Goal: Complete application form: Complete application form

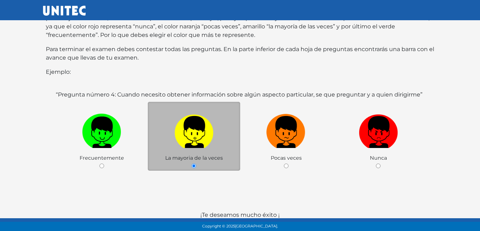
scroll to position [118, 0]
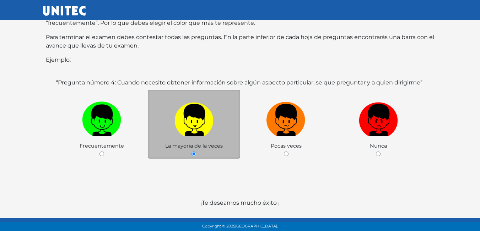
click at [188, 127] on img at bounding box center [193, 117] width 39 height 37
click at [191, 152] on input "radio" at bounding box center [193, 154] width 5 height 5
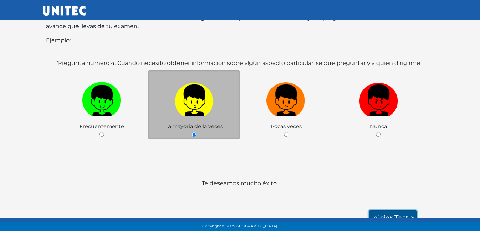
click at [404, 211] on link "Iniciar test >" at bounding box center [393, 218] width 48 height 15
click at [388, 211] on link "Iniciar test >" at bounding box center [393, 218] width 48 height 15
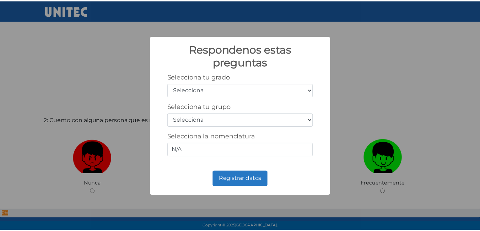
scroll to position [237, 0]
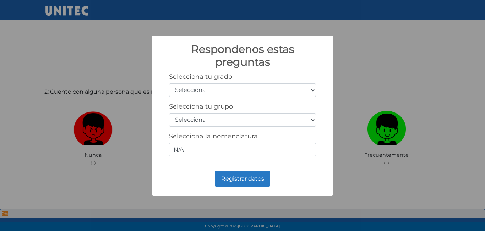
click at [310, 89] on select "Selecciona 1er grado 2do grado 3er grado 4to grado 5to grado 6to grado" at bounding box center [242, 89] width 147 height 13
click at [373, 76] on div "Respondenos estas preguntas × Selecciona tu grado Selecciona 1er grado 2do grad…" at bounding box center [242, 115] width 485 height 231
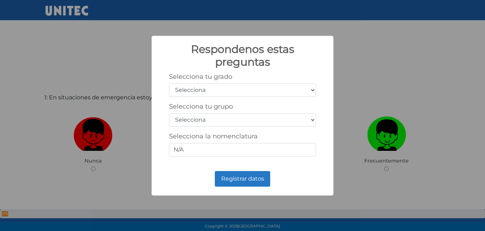
click at [363, 81] on div "Respondenos estas preguntas × Selecciona tu grado Selecciona 1er grado 2do grad…" at bounding box center [242, 115] width 485 height 231
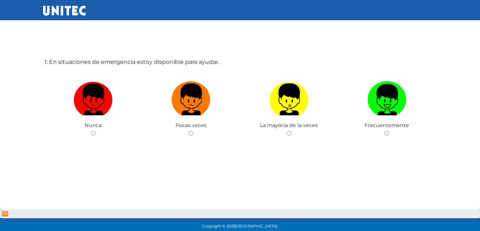
click at [382, 108] on img at bounding box center [386, 96] width 39 height 37
click at [384, 131] on input "radio" at bounding box center [386, 133] width 5 height 5
radio input "true"
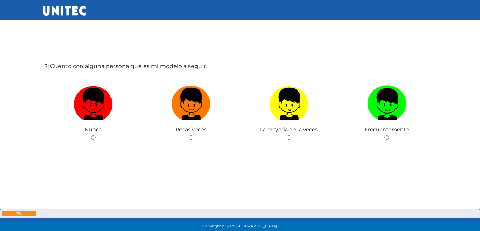
scroll to position [267, 0]
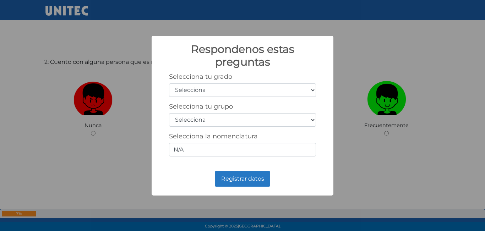
click at [308, 90] on select "Selecciona 1er grado 2do grado 3er grado 4to grado 5to grado 6to grado" at bounding box center [242, 89] width 147 height 13
select select "3"
click at [169, 83] on select "Selecciona 1er grado 2do grado 3er grado 4to grado 5to grado 6to grado" at bounding box center [242, 89] width 147 height 13
click at [245, 118] on select "Selecciona A B C D E F G H I J K L M N O P Q R S T U V W X Y Z" at bounding box center [242, 119] width 147 height 13
select select "a"
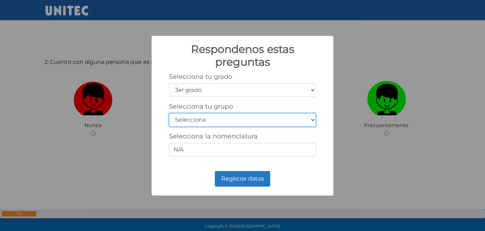
click at [169, 113] on select "Selecciona A B C D E F G H I J K L M N O P Q R S T U V W X Y Z" at bounding box center [242, 119] width 147 height 13
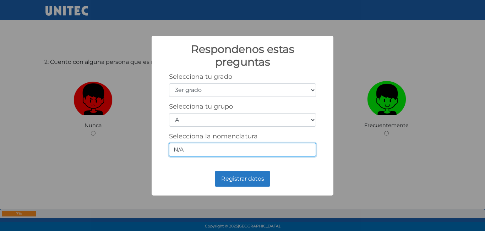
click at [302, 152] on input "N/A" at bounding box center [242, 149] width 147 height 13
click at [208, 151] on input "N/A" at bounding box center [242, 149] width 147 height 13
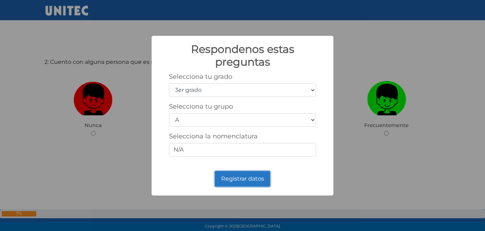
click at [232, 177] on button "Registrar datos" at bounding box center [242, 179] width 55 height 16
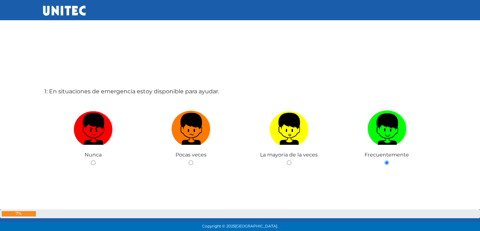
scroll to position [0, 0]
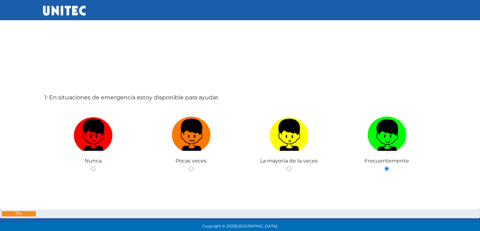
click at [192, 149] on img at bounding box center [191, 132] width 39 height 37
click at [192, 167] on input "radio" at bounding box center [191, 169] width 5 height 5
radio input "true"
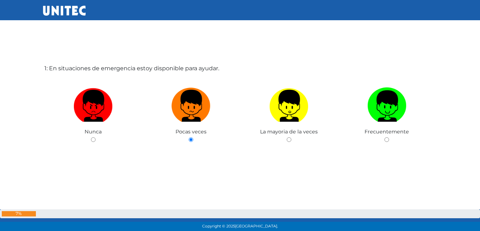
scroll to position [31, 0]
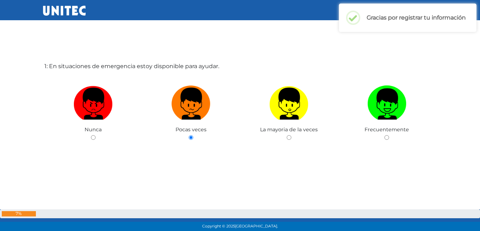
click at [370, 116] on img at bounding box center [386, 101] width 39 height 37
click at [384, 135] on input "radio" at bounding box center [386, 137] width 5 height 5
radio input "true"
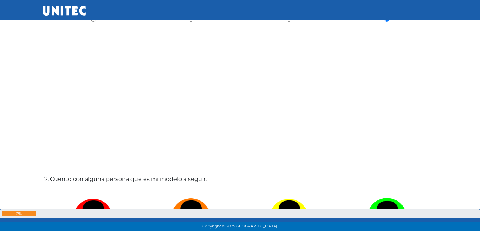
scroll to position [268, 0]
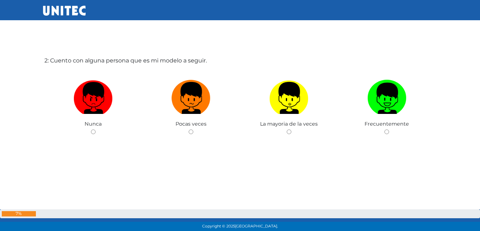
click at [385, 106] on img at bounding box center [386, 95] width 39 height 37
click at [385, 130] on input "radio" at bounding box center [386, 132] width 5 height 5
radio input "true"
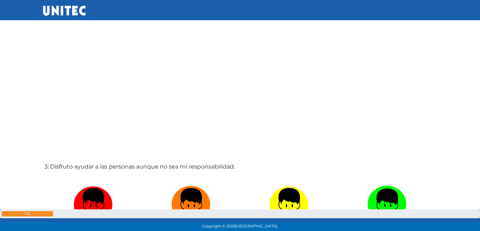
scroll to position [512, 0]
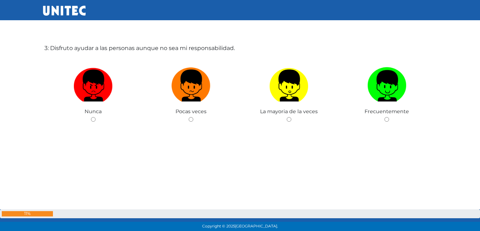
click at [197, 111] on span "Pocas veces" at bounding box center [190, 111] width 31 height 6
click at [184, 97] on img at bounding box center [191, 83] width 39 height 37
click at [189, 117] on input "radio" at bounding box center [191, 119] width 5 height 5
radio input "true"
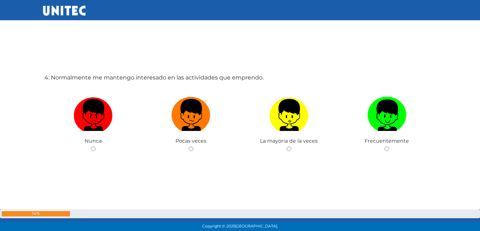
scroll to position [729, 0]
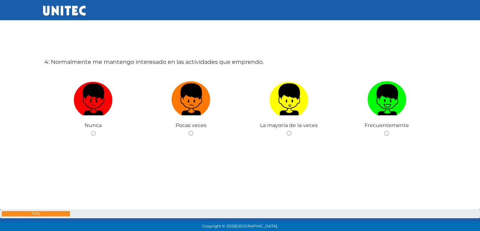
click at [405, 107] on img at bounding box center [386, 96] width 39 height 37
click at [389, 131] on input "radio" at bounding box center [386, 133] width 5 height 5
radio input "true"
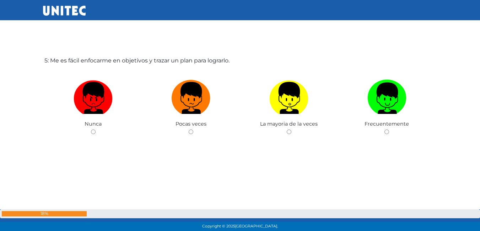
scroll to position [968, 0]
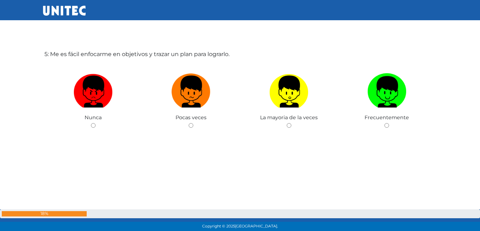
click at [286, 112] on label at bounding box center [289, 91] width 98 height 43
click at [287, 123] on input "radio" at bounding box center [289, 125] width 5 height 5
radio input "true"
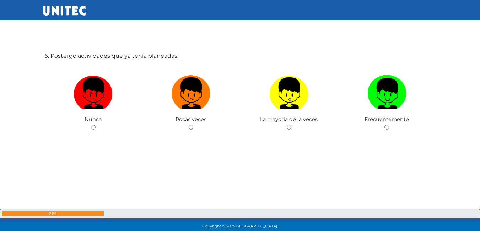
scroll to position [1204, 0]
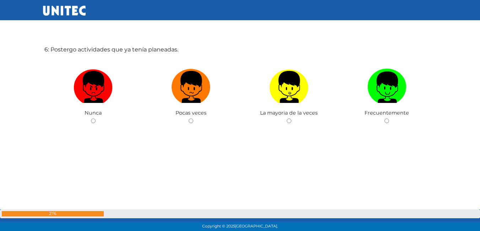
click at [268, 93] on label at bounding box center [289, 87] width 98 height 43
click at [287, 119] on input "radio" at bounding box center [289, 121] width 5 height 5
radio input "true"
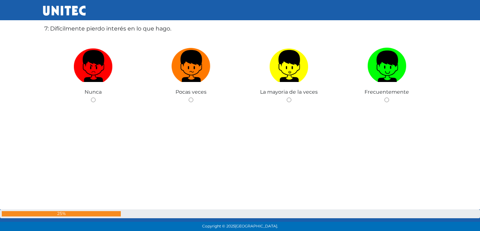
scroll to position [1457, 0]
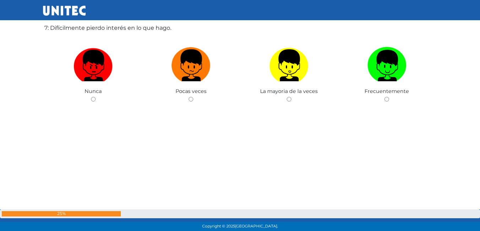
click at [78, 71] on img at bounding box center [93, 62] width 39 height 37
click at [91, 97] on input "radio" at bounding box center [93, 99] width 5 height 5
radio input "true"
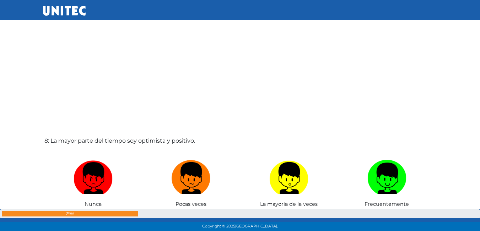
scroll to position [1694, 0]
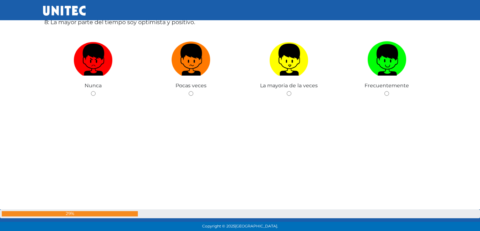
click at [296, 67] on img at bounding box center [288, 57] width 39 height 37
click at [291, 91] on input "radio" at bounding box center [289, 93] width 5 height 5
radio input "true"
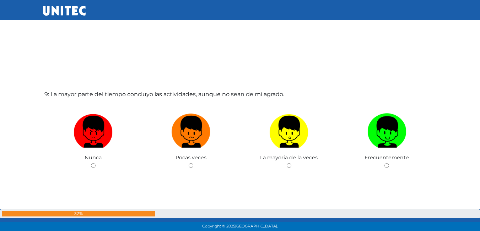
scroll to position [1846, 0]
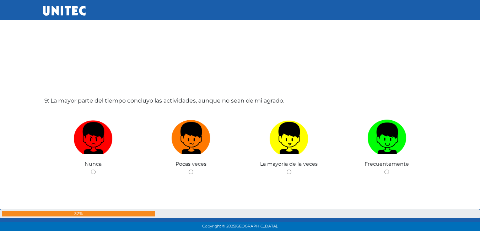
click at [283, 147] on img at bounding box center [288, 135] width 39 height 37
click at [287, 170] on input "radio" at bounding box center [289, 172] width 5 height 5
radio input "true"
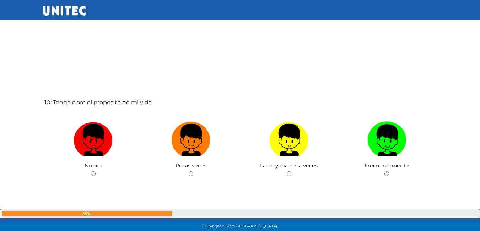
scroll to position [2082, 0]
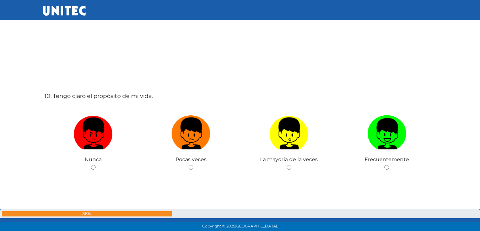
click at [396, 142] on img at bounding box center [386, 131] width 39 height 37
click at [389, 165] on input "radio" at bounding box center [386, 167] width 5 height 5
radio input "true"
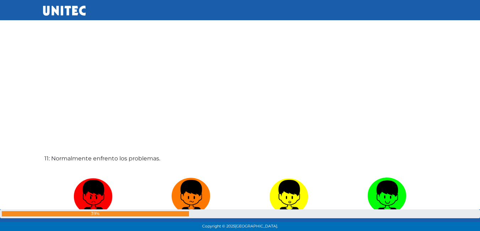
scroll to position [2355, 0]
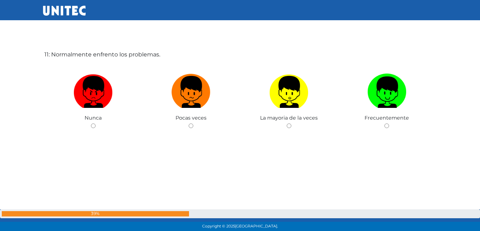
click at [304, 111] on label at bounding box center [289, 92] width 98 height 43
click at [291, 124] on input "radio" at bounding box center [289, 126] width 5 height 5
radio input "true"
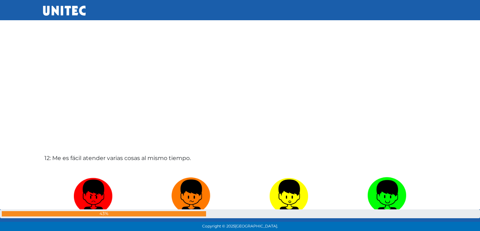
scroll to position [2601, 0]
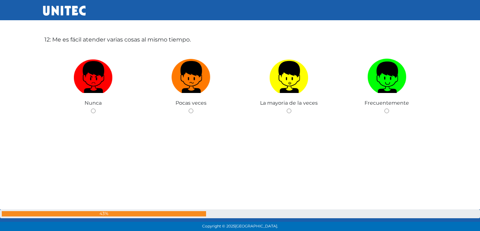
click at [264, 85] on label at bounding box center [289, 77] width 98 height 43
click at [287, 109] on input "radio" at bounding box center [289, 111] width 5 height 5
radio input "true"
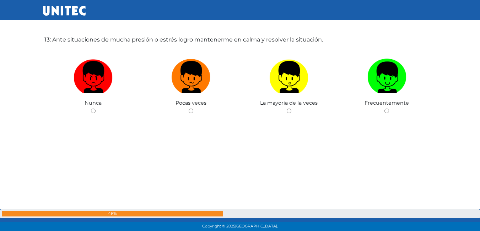
scroll to position [2838, 0]
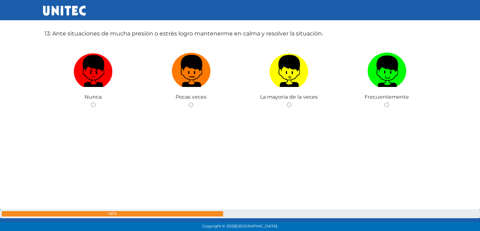
click at [182, 77] on img at bounding box center [191, 68] width 39 height 37
click at [189, 103] on input "radio" at bounding box center [191, 105] width 5 height 5
radio input "true"
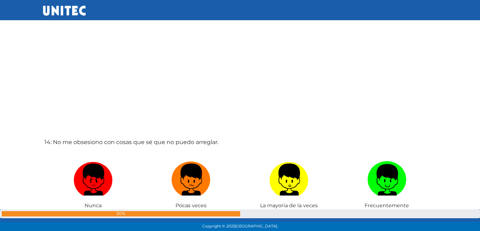
scroll to position [3079, 0]
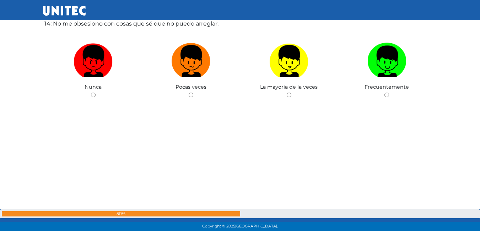
click at [290, 74] on img at bounding box center [288, 58] width 39 height 37
click at [290, 93] on input "radio" at bounding box center [289, 95] width 5 height 5
radio input "true"
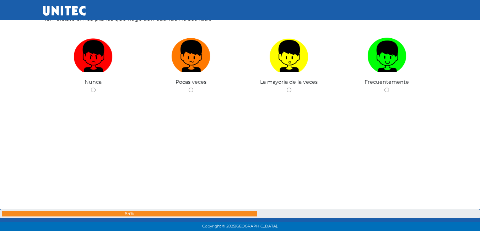
scroll to position [3197, 0]
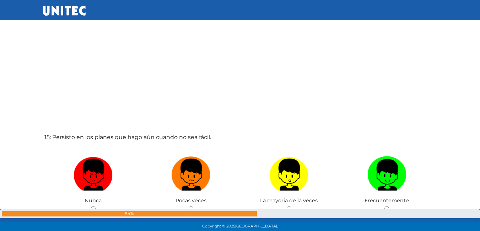
click at [288, 202] on span "La mayoria de la veces" at bounding box center [289, 200] width 58 height 6
click at [302, 178] on img at bounding box center [288, 172] width 39 height 37
click at [291, 206] on input "radio" at bounding box center [289, 208] width 5 height 5
radio input "true"
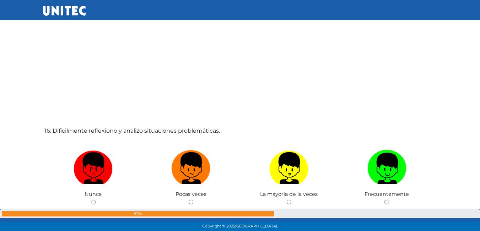
scroll to position [3441, 0]
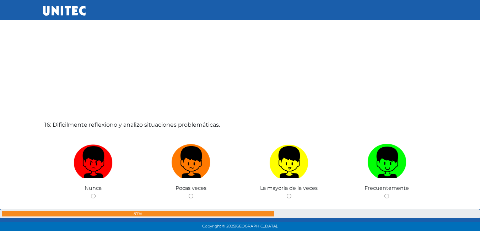
click at [278, 165] on img at bounding box center [288, 159] width 39 height 37
click at [287, 194] on input "radio" at bounding box center [289, 196] width 5 height 5
radio input "true"
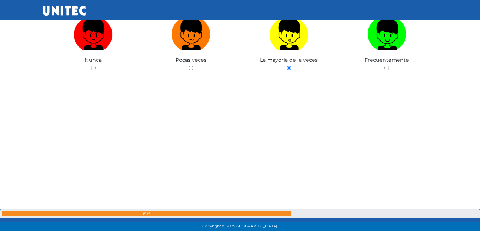
scroll to position [3687, 0]
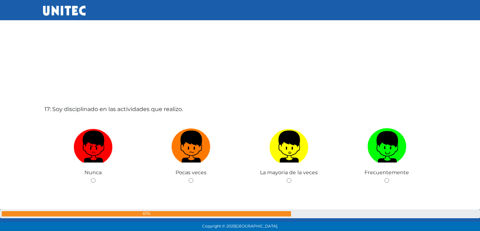
click at [262, 152] on label at bounding box center [289, 146] width 98 height 43
click at [287, 178] on input "radio" at bounding box center [289, 180] width 5 height 5
radio input "true"
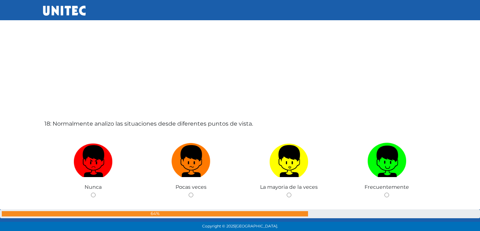
scroll to position [3923, 0]
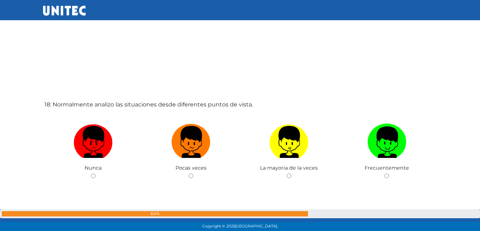
click at [316, 146] on label at bounding box center [289, 142] width 98 height 43
click at [291, 174] on input "radio" at bounding box center [289, 176] width 5 height 5
radio input "true"
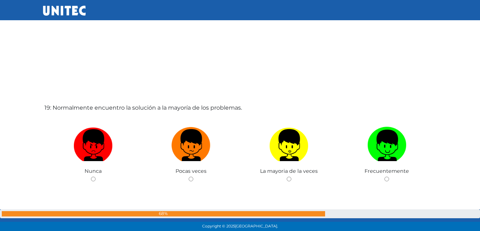
scroll to position [4168, 0]
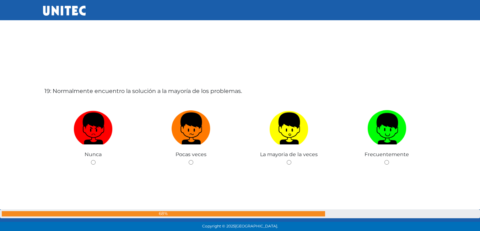
click at [214, 140] on label at bounding box center [191, 128] width 98 height 43
click at [193, 160] on input "radio" at bounding box center [191, 162] width 5 height 5
radio input "true"
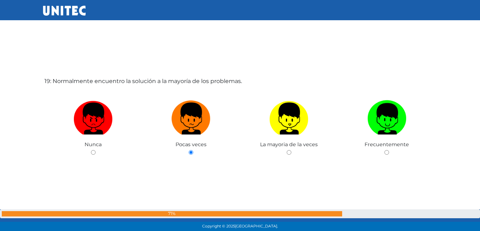
click at [289, 121] on img at bounding box center [288, 116] width 39 height 37
click at [289, 150] on input "radio" at bounding box center [289, 152] width 5 height 5
radio input "true"
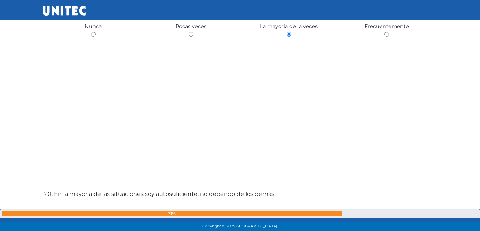
scroll to position [4415, 0]
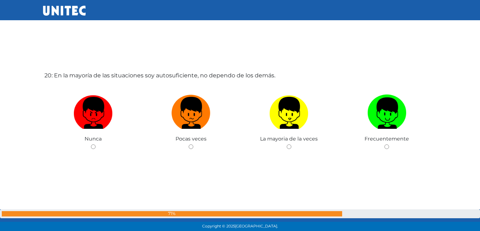
click at [278, 99] on img at bounding box center [288, 110] width 39 height 37
click at [287, 145] on input "radio" at bounding box center [289, 147] width 5 height 5
radio input "true"
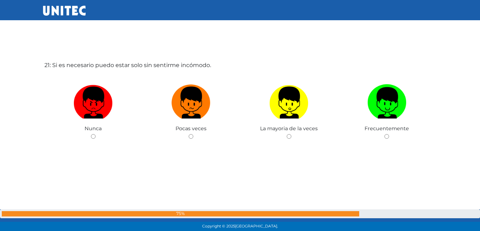
scroll to position [4659, 0]
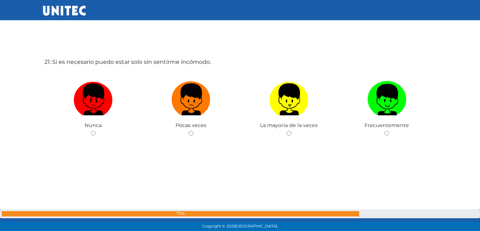
click at [278, 93] on img at bounding box center [288, 96] width 39 height 37
click at [287, 131] on input "radio" at bounding box center [289, 133] width 5 height 5
radio input "true"
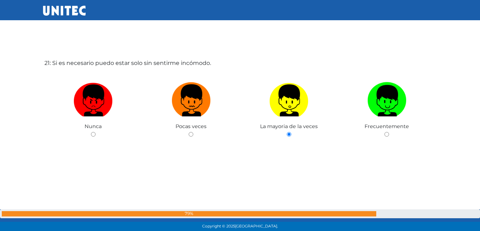
click at [192, 116] on img at bounding box center [191, 98] width 39 height 37
click at [192, 132] on input "radio" at bounding box center [191, 134] width 5 height 5
radio input "true"
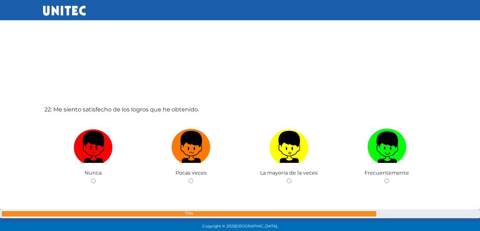
scroll to position [4891, 0]
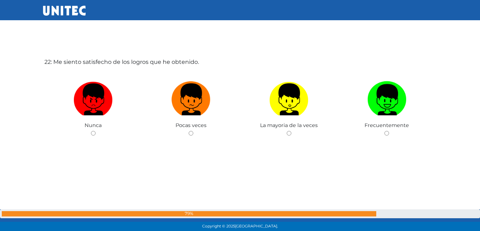
click at [374, 96] on img at bounding box center [386, 96] width 39 height 37
click at [384, 131] on input "radio" at bounding box center [386, 133] width 5 height 5
radio input "true"
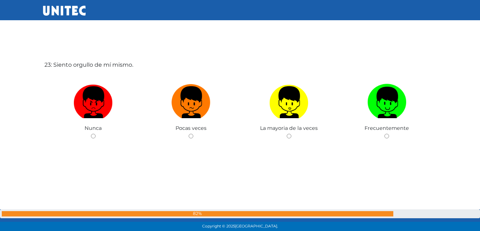
scroll to position [5122, 0]
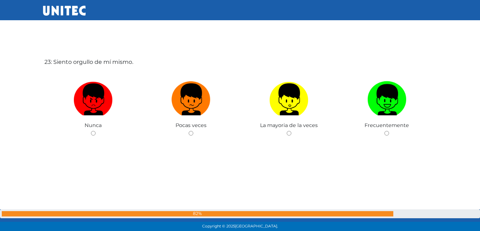
click at [376, 91] on img at bounding box center [386, 96] width 39 height 37
click at [384, 131] on input "radio" at bounding box center [386, 133] width 5 height 5
radio input "true"
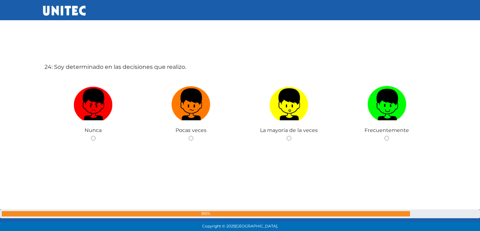
scroll to position [5361, 0]
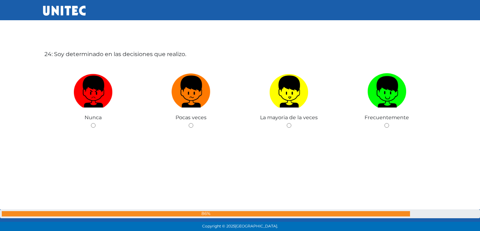
click at [291, 94] on img at bounding box center [288, 89] width 39 height 37
click at [291, 123] on input "radio" at bounding box center [289, 125] width 5 height 5
radio input "true"
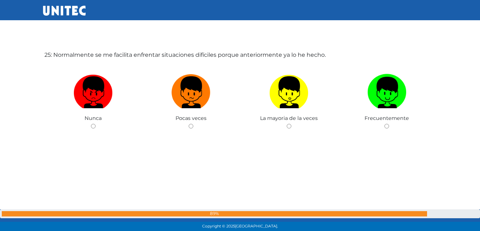
scroll to position [5597, 0]
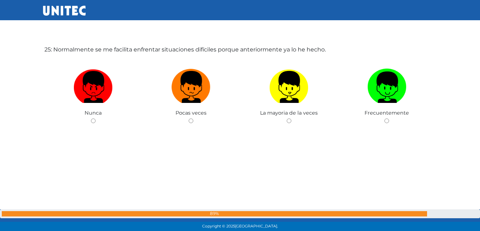
click at [283, 85] on img at bounding box center [288, 84] width 39 height 37
click at [287, 119] on input "radio" at bounding box center [289, 121] width 5 height 5
radio input "true"
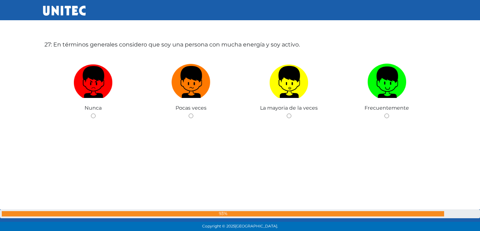
scroll to position [6075, 0]
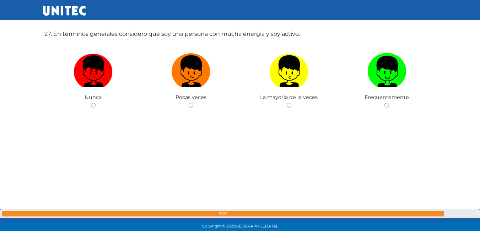
click at [359, 65] on label at bounding box center [387, 71] width 98 height 43
click at [384, 103] on input "radio" at bounding box center [386, 105] width 5 height 5
radio input "true"
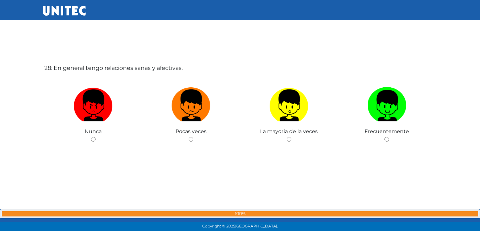
scroll to position [6278, 0]
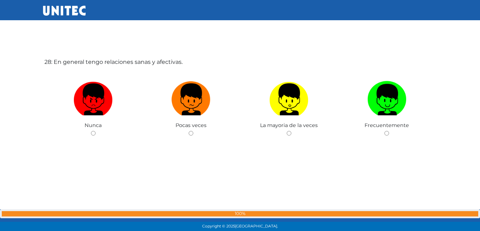
click at [260, 102] on label at bounding box center [289, 99] width 98 height 43
click at [287, 131] on input "radio" at bounding box center [289, 133] width 5 height 5
radio input "true"
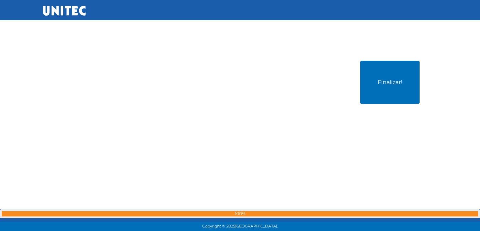
scroll to position [6523, 0]
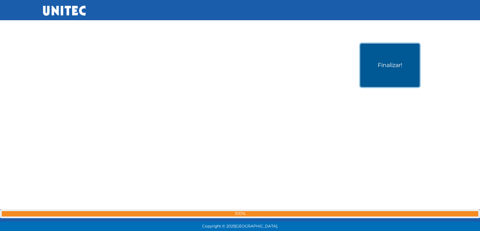
click at [372, 75] on button "Finalizar!" at bounding box center [389, 65] width 59 height 43
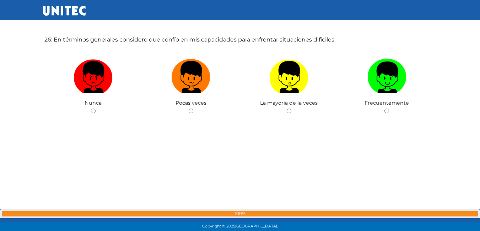
scroll to position [5840, 0]
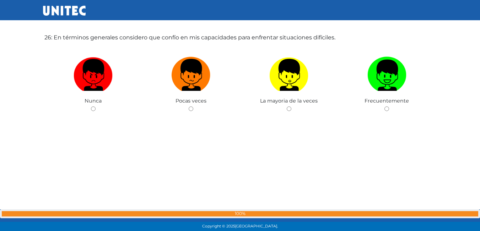
click at [382, 75] on img at bounding box center [386, 72] width 39 height 37
click at [384, 107] on input "radio" at bounding box center [386, 109] width 5 height 5
radio input "true"
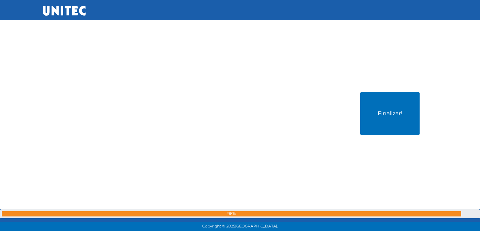
scroll to position [6523, 0]
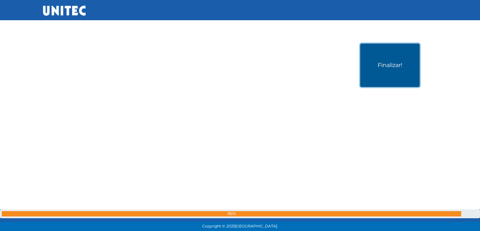
click at [386, 57] on button "Finalizar!" at bounding box center [389, 65] width 59 height 43
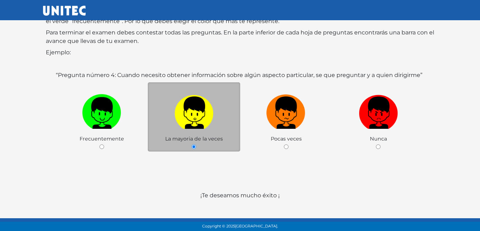
scroll to position [106, 0]
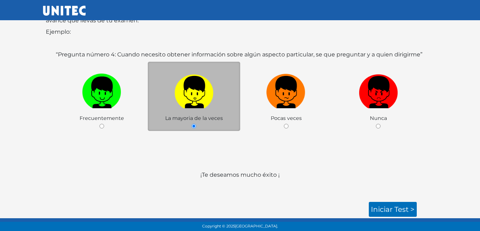
click at [111, 115] on span "Frecuentemente" at bounding box center [102, 118] width 44 height 6
click at [107, 130] on div "Frecuentemente" at bounding box center [102, 96] width 92 height 69
drag, startPoint x: 97, startPoint y: 116, endPoint x: 101, endPoint y: 110, distance: 6.5
click at [97, 115] on span "Frecuentemente" at bounding box center [102, 118] width 44 height 6
drag, startPoint x: 104, startPoint y: 109, endPoint x: 194, endPoint y: 136, distance: 93.1
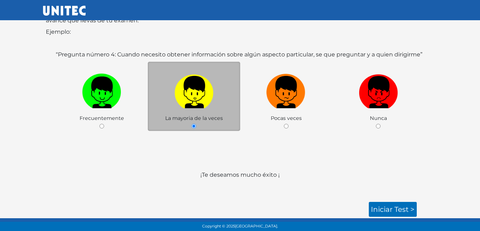
click at [112, 108] on label at bounding box center [102, 92] width 92 height 43
click at [104, 124] on input "radio" at bounding box center [101, 126] width 5 height 5
radio input "true"
click at [206, 128] on div "La mayoria de la veces" at bounding box center [194, 96] width 92 height 69
click at [379, 205] on link "Iniciar test >" at bounding box center [393, 209] width 48 height 15
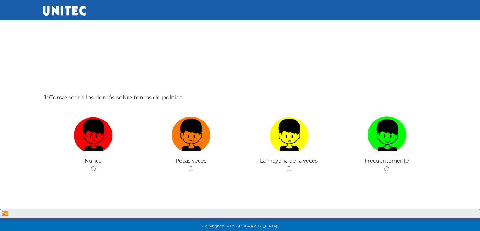
scroll to position [27, 0]
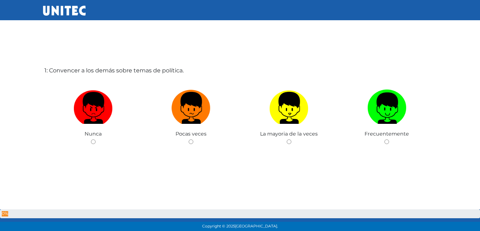
click at [281, 111] on img at bounding box center [288, 105] width 39 height 37
click at [287, 140] on input "radio" at bounding box center [289, 142] width 5 height 5
radio input "true"
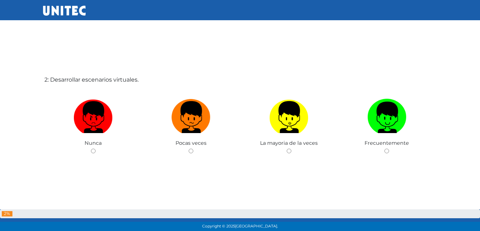
scroll to position [264, 0]
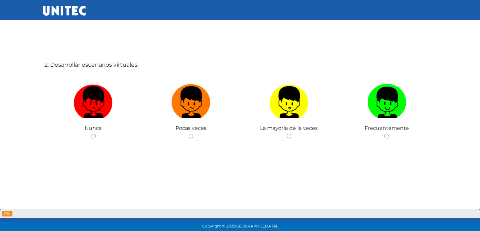
click at [298, 113] on img at bounding box center [288, 99] width 39 height 37
click at [291, 134] on input "radio" at bounding box center [289, 136] width 5 height 5
radio input "true"
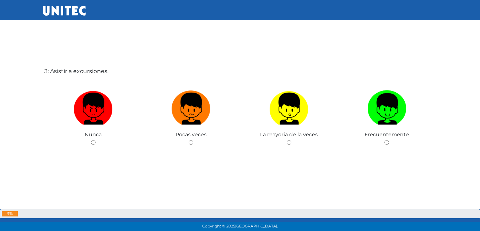
scroll to position [498, 0]
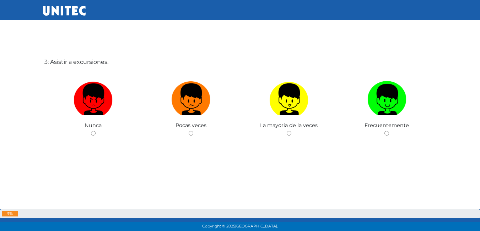
click at [297, 114] on img at bounding box center [288, 96] width 39 height 37
click at [291, 131] on input "radio" at bounding box center [289, 133] width 5 height 5
radio input "true"
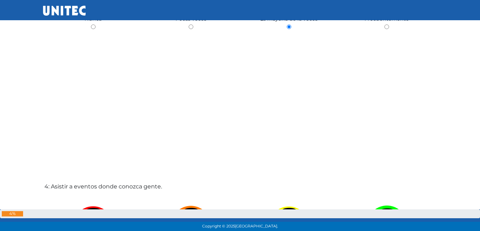
scroll to position [729, 0]
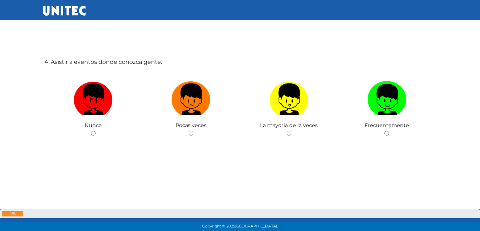
click at [297, 114] on img at bounding box center [288, 96] width 39 height 37
click at [291, 131] on input "radio" at bounding box center [289, 133] width 5 height 5
radio input "true"
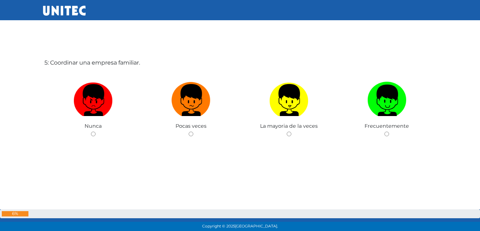
scroll to position [960, 0]
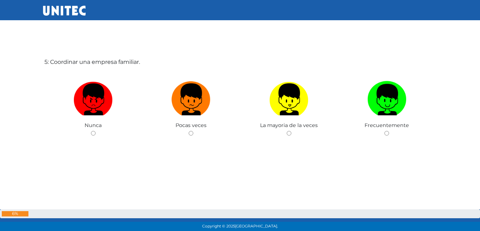
click at [297, 114] on img at bounding box center [288, 96] width 39 height 37
click at [291, 131] on input "radio" at bounding box center [289, 133] width 5 height 5
radio input "true"
click at [297, 114] on img at bounding box center [288, 96] width 39 height 37
click at [291, 131] on input "radio" at bounding box center [289, 133] width 5 height 5
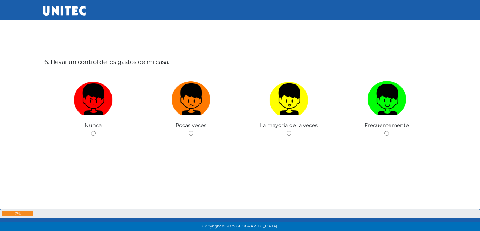
radio input "true"
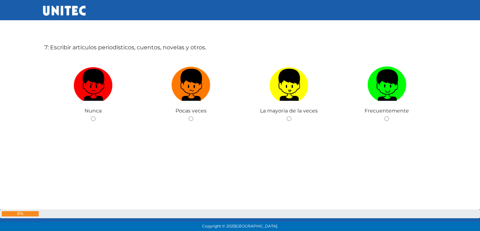
scroll to position [1436, 0]
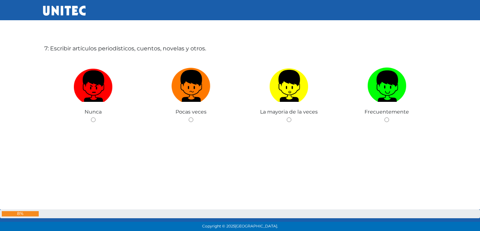
click at [88, 82] on img at bounding box center [93, 83] width 39 height 37
click at [91, 118] on input "radio" at bounding box center [93, 120] width 5 height 5
radio input "true"
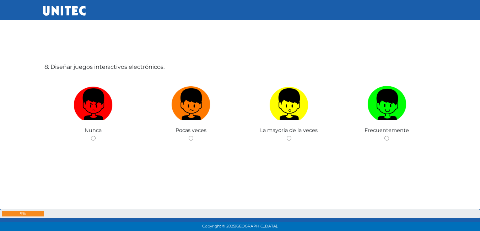
scroll to position [1654, 0]
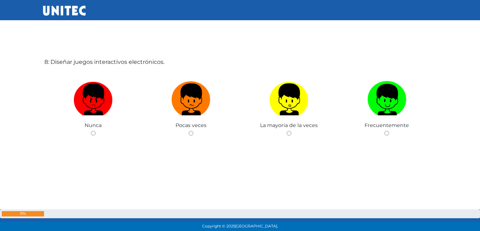
click at [383, 106] on img at bounding box center [386, 96] width 39 height 37
click at [384, 131] on input "radio" at bounding box center [386, 133] width 5 height 5
radio input "true"
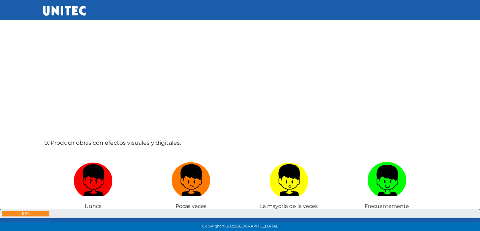
scroll to position [1890, 0]
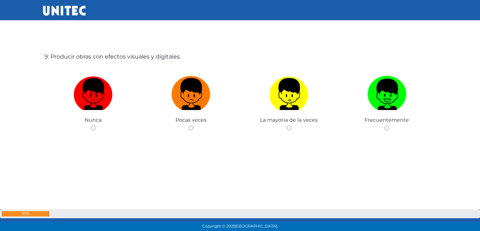
click at [375, 110] on img at bounding box center [386, 91] width 39 height 37
click at [384, 126] on input "radio" at bounding box center [386, 128] width 5 height 5
radio input "true"
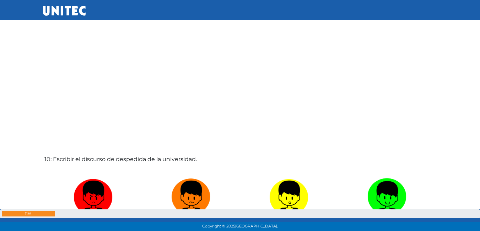
scroll to position [2130, 0]
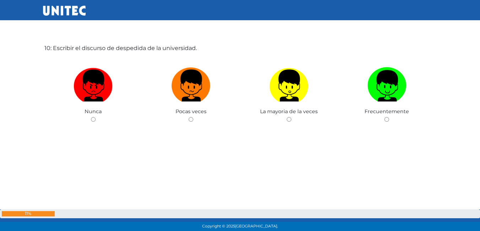
click at [376, 111] on span "Frecuentemente" at bounding box center [386, 111] width 44 height 6
click at [297, 107] on label at bounding box center [289, 85] width 98 height 43
click at [291, 117] on input "radio" at bounding box center [289, 119] width 5 height 5
radio input "true"
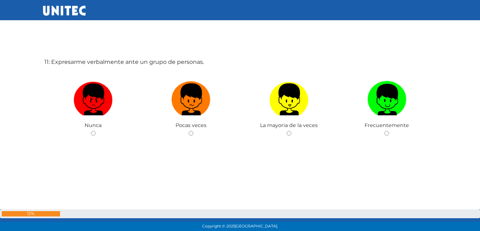
click at [297, 107] on img at bounding box center [288, 96] width 39 height 37
click at [291, 131] on input "radio" at bounding box center [289, 133] width 5 height 5
radio input "true"
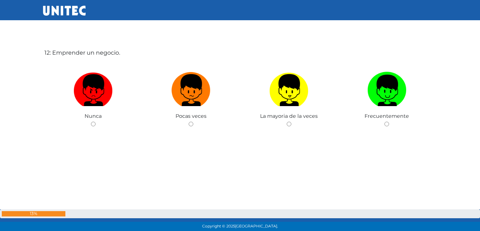
scroll to position [2579, 0]
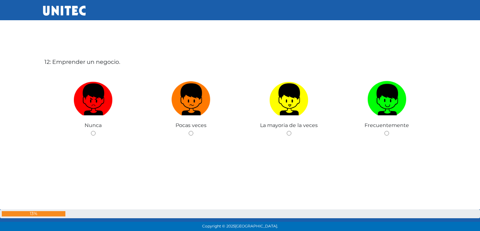
click at [297, 107] on img at bounding box center [288, 96] width 39 height 37
click at [291, 131] on input "radio" at bounding box center [289, 133] width 5 height 5
radio input "true"
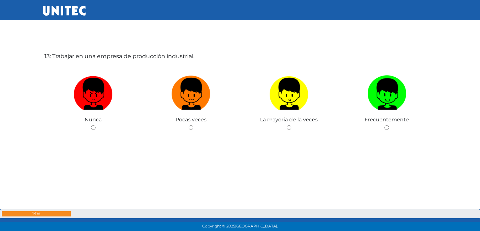
click at [297, 107] on img at bounding box center [288, 91] width 39 height 37
click at [291, 125] on input "radio" at bounding box center [289, 127] width 5 height 5
radio input "true"
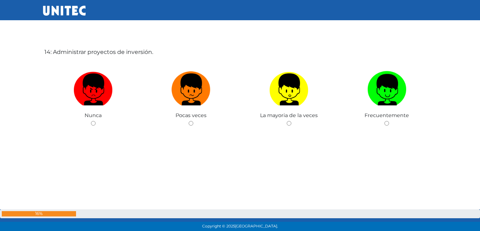
click at [297, 107] on label at bounding box center [289, 89] width 98 height 43
click at [291, 121] on input "radio" at bounding box center [289, 123] width 5 height 5
radio input "true"
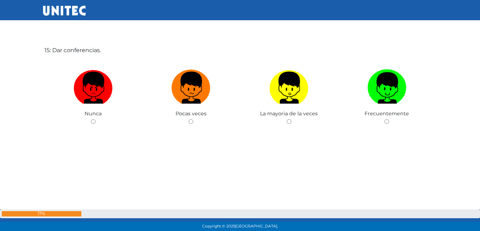
click at [297, 107] on label at bounding box center [289, 87] width 98 height 43
click at [291, 119] on input "radio" at bounding box center [289, 121] width 5 height 5
radio input "true"
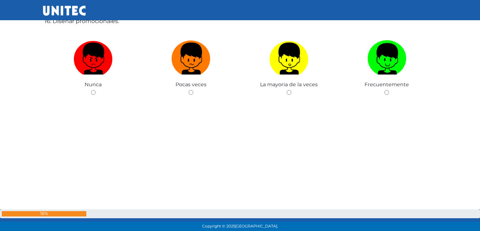
click at [297, 107] on div "16: Diseñar promocionales. Nunca Pocas veces La mayoria de la veces Frecuenteme…" at bounding box center [240, 74] width 394 height 231
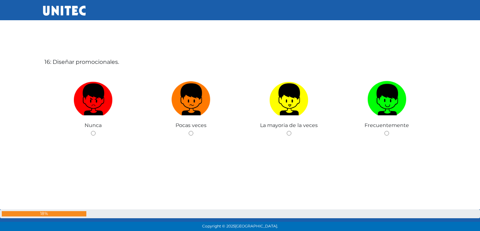
click at [297, 107] on img at bounding box center [288, 96] width 39 height 37
click at [291, 131] on input "radio" at bounding box center [289, 133] width 5 height 5
radio input "true"
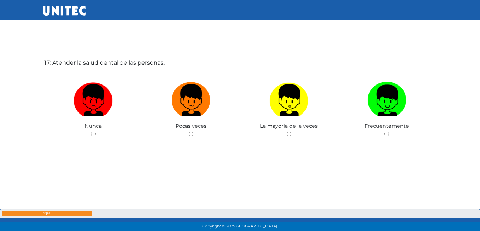
scroll to position [3735, 0]
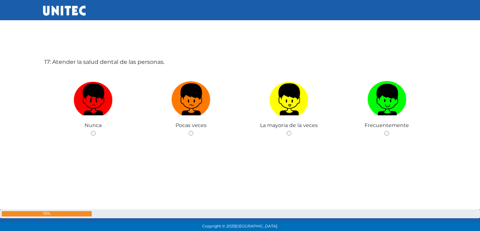
click at [297, 107] on img at bounding box center [288, 96] width 39 height 37
click at [291, 131] on input "radio" at bounding box center [289, 133] width 5 height 5
radio input "true"
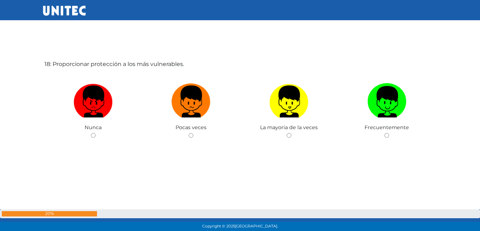
click at [297, 107] on img at bounding box center [288, 99] width 39 height 37
click at [291, 133] on input "radio" at bounding box center [289, 135] width 5 height 5
radio input "true"
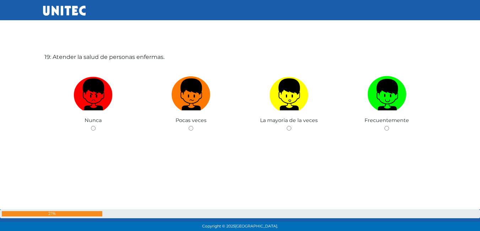
click at [297, 107] on img at bounding box center [288, 92] width 39 height 37
click at [291, 126] on input "radio" at bounding box center [289, 128] width 5 height 5
radio input "true"
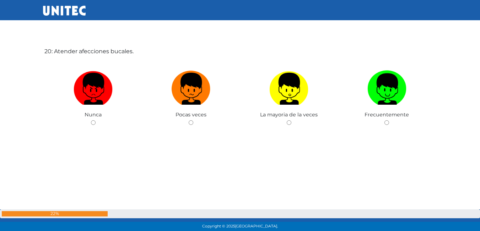
click at [297, 107] on label at bounding box center [289, 88] width 98 height 43
click at [291, 120] on input "radio" at bounding box center [289, 122] width 5 height 5
radio input "true"
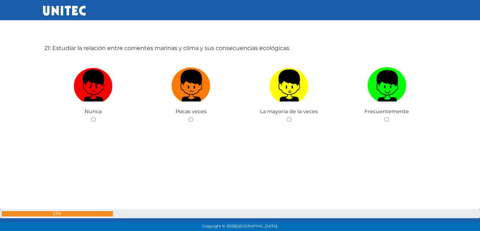
click at [297, 107] on label at bounding box center [289, 85] width 98 height 43
click at [291, 117] on input "radio" at bounding box center [289, 119] width 5 height 5
radio input "true"
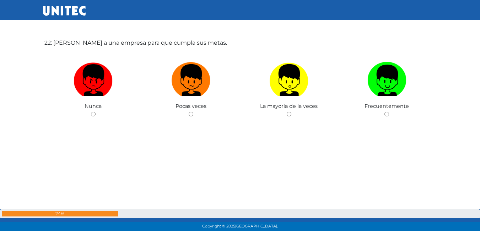
click at [297, 107] on span "La mayoria de la veces" at bounding box center [289, 106] width 58 height 6
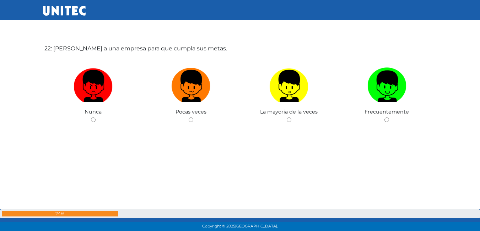
scroll to position [4910, 0]
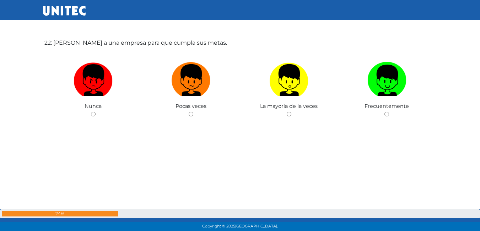
click at [296, 107] on span "La mayoria de la veces" at bounding box center [289, 106] width 58 height 6
click at [288, 114] on input "radio" at bounding box center [289, 114] width 5 height 5
radio input "true"
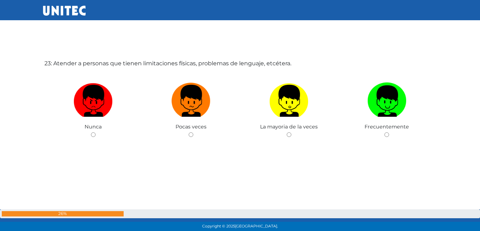
scroll to position [5122, 0]
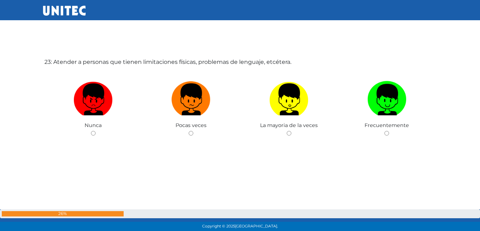
click at [288, 118] on label at bounding box center [289, 99] width 98 height 43
click at [288, 131] on input "radio" at bounding box center [289, 133] width 5 height 5
radio input "true"
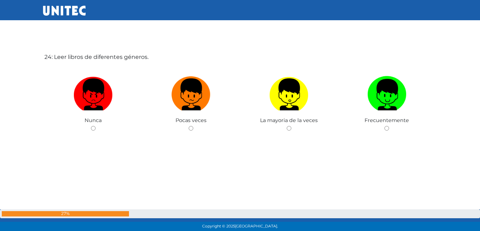
scroll to position [5359, 0]
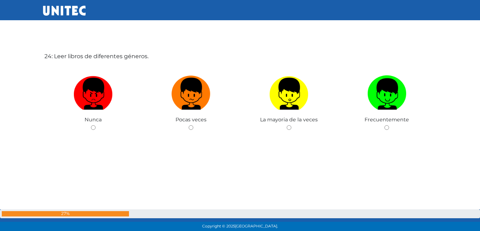
click at [289, 117] on span "La mayoria de la veces" at bounding box center [289, 119] width 58 height 6
click at [289, 116] on span "La mayoria de la veces" at bounding box center [289, 119] width 58 height 6
click at [289, 127] on input "radio" at bounding box center [289, 127] width 5 height 5
radio input "true"
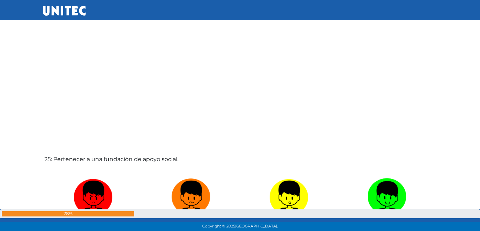
scroll to position [5602, 0]
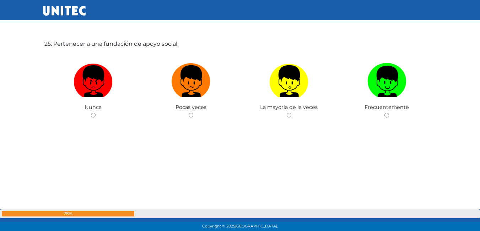
click at [288, 118] on input "radio" at bounding box center [289, 115] width 5 height 5
radio input "true"
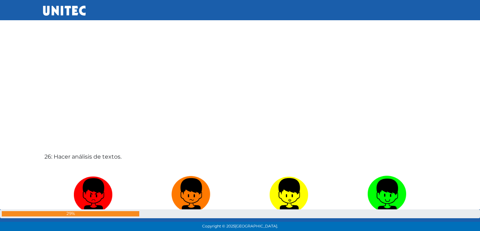
scroll to position [5839, 0]
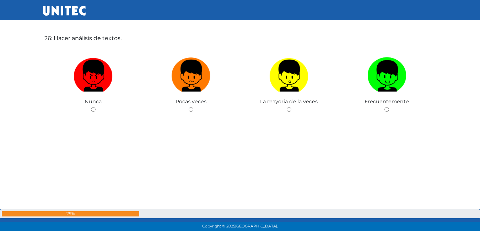
click at [288, 111] on input "radio" at bounding box center [289, 109] width 5 height 5
radio input "true"
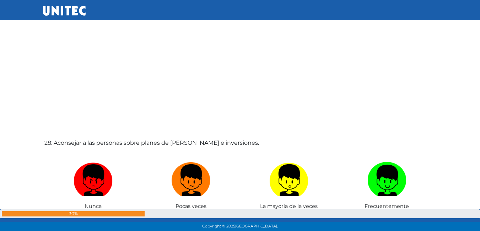
scroll to position [6078, 0]
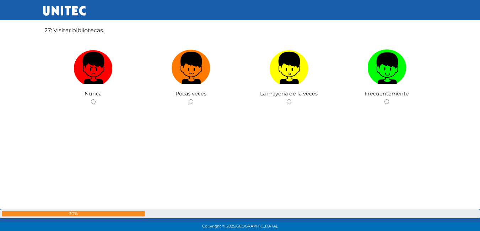
click at [288, 100] on input "radio" at bounding box center [289, 101] width 5 height 5
radio input "true"
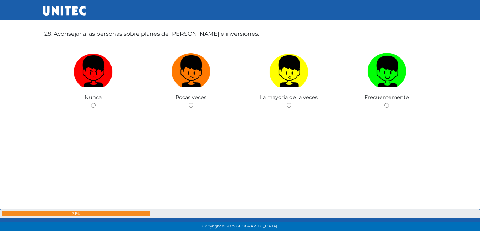
scroll to position [6320, 0]
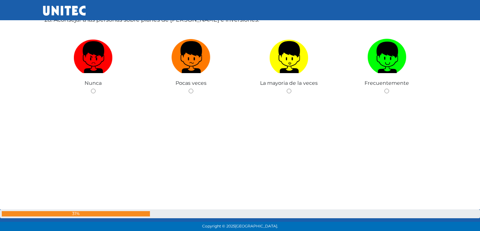
click at [286, 92] on div "La mayoria de la veces" at bounding box center [289, 61] width 98 height 69
click at [289, 92] on input "radio" at bounding box center [289, 91] width 5 height 5
radio input "true"
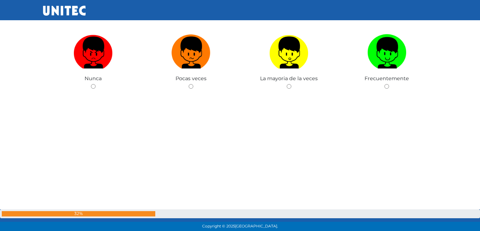
scroll to position [6559, 0]
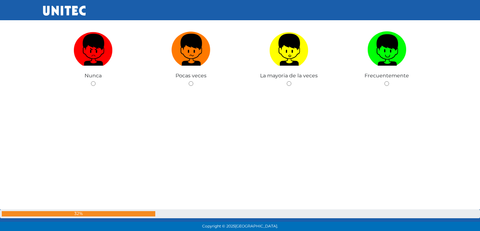
click at [289, 84] on input "radio" at bounding box center [289, 83] width 5 height 5
radio input "true"
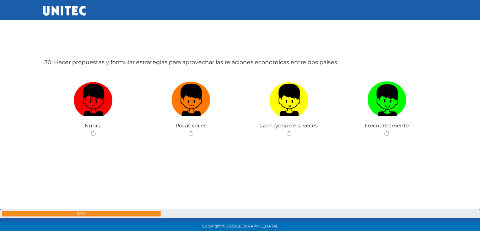
scroll to position [6740, 0]
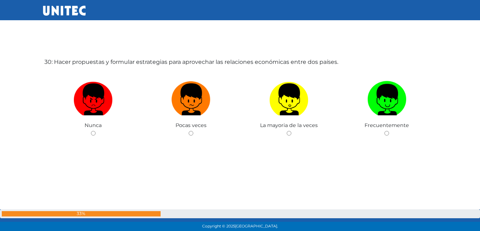
click at [289, 133] on input "radio" at bounding box center [289, 133] width 5 height 5
radio input "true"
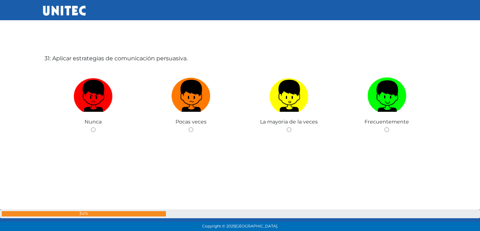
scroll to position [6981, 0]
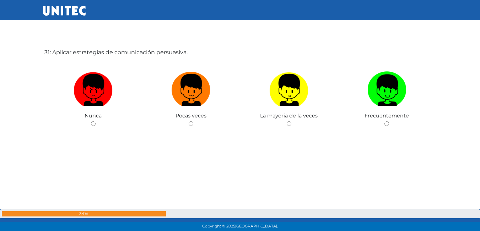
click at [366, 81] on label at bounding box center [387, 90] width 98 height 43
click at [384, 121] on input "radio" at bounding box center [386, 123] width 5 height 5
radio input "true"
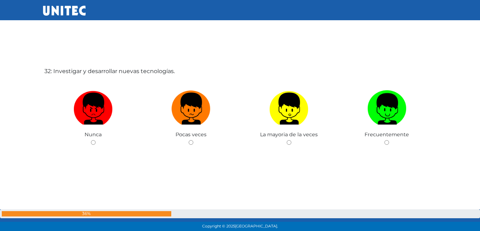
scroll to position [7217, 0]
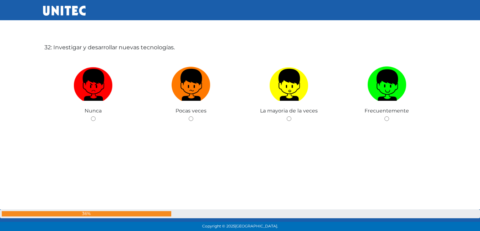
click at [310, 97] on label at bounding box center [289, 85] width 98 height 43
click at [291, 116] on input "radio" at bounding box center [289, 118] width 5 height 5
radio input "true"
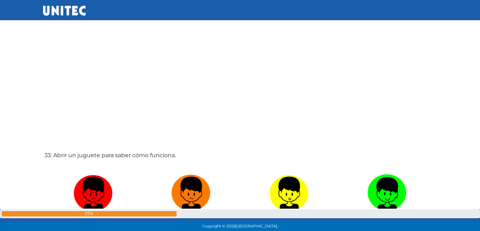
scroll to position [7459, 0]
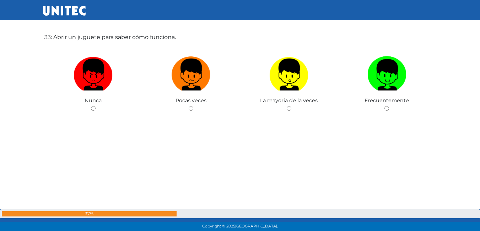
click at [357, 83] on label at bounding box center [387, 74] width 98 height 43
click at [384, 106] on input "radio" at bounding box center [386, 108] width 5 height 5
radio input "true"
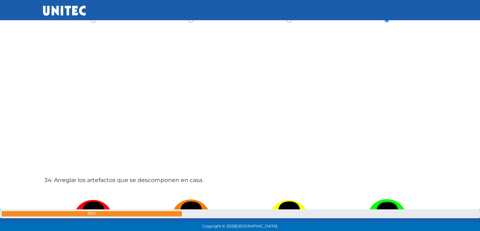
scroll to position [7665, 0]
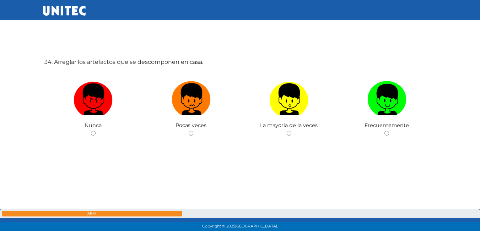
click at [184, 109] on img at bounding box center [191, 96] width 39 height 37
click at [189, 131] on input "radio" at bounding box center [191, 133] width 5 height 5
radio input "true"
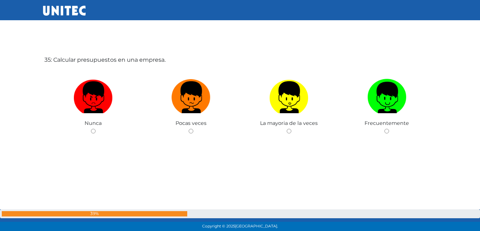
scroll to position [7904, 0]
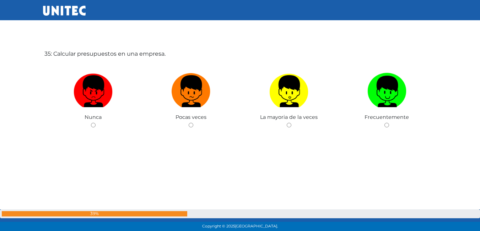
click at [315, 99] on label at bounding box center [289, 91] width 98 height 43
click at [291, 123] on input "radio" at bounding box center [289, 125] width 5 height 5
radio input "true"
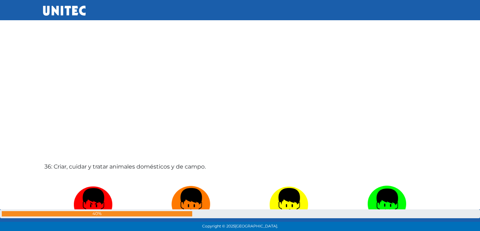
scroll to position [8141, 0]
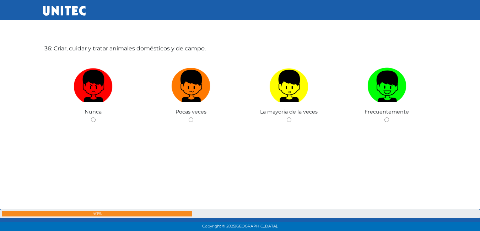
click at [368, 98] on img at bounding box center [386, 83] width 39 height 37
click at [384, 118] on input "radio" at bounding box center [386, 120] width 5 height 5
radio input "true"
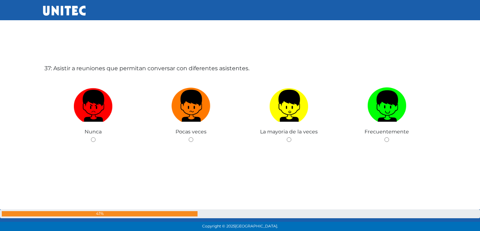
scroll to position [8358, 0]
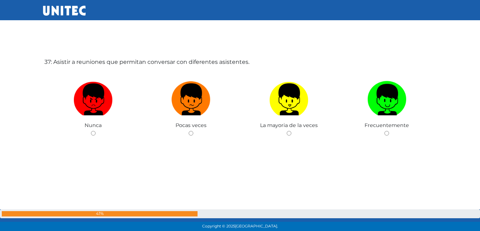
click at [307, 108] on img at bounding box center [288, 96] width 39 height 37
click at [291, 131] on input "radio" at bounding box center [289, 133] width 5 height 5
radio input "true"
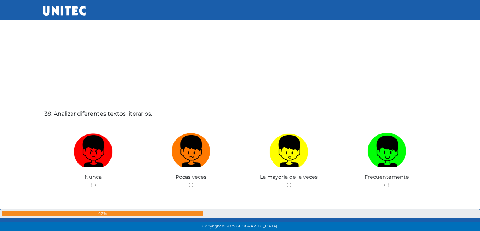
scroll to position [8599, 0]
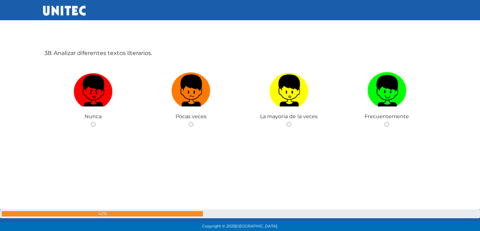
click at [103, 99] on img at bounding box center [93, 88] width 39 height 37
click at [96, 122] on input "radio" at bounding box center [93, 124] width 5 height 5
radio input "true"
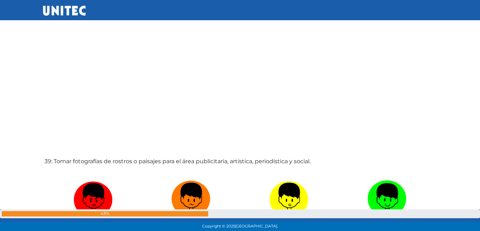
scroll to position [8835, 0]
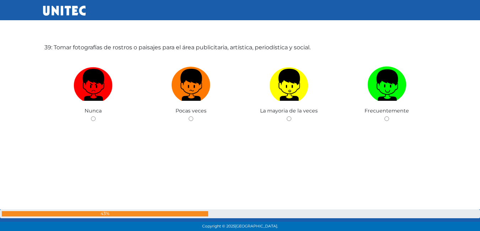
click at [365, 85] on label at bounding box center [387, 85] width 98 height 43
click at [384, 116] on input "radio" at bounding box center [386, 118] width 5 height 5
radio input "true"
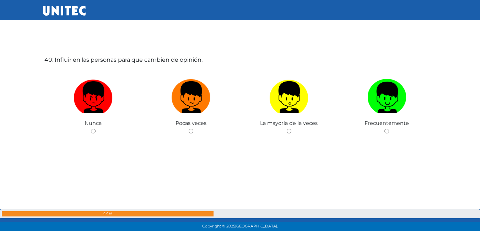
scroll to position [9072, 0]
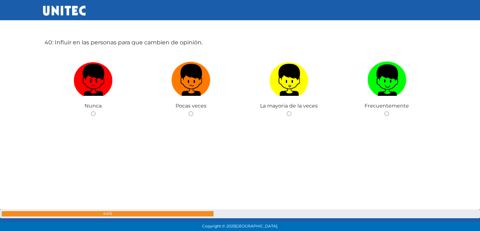
click at [251, 90] on label at bounding box center [289, 80] width 98 height 43
click at [287, 112] on input "radio" at bounding box center [289, 114] width 5 height 5
radio input "true"
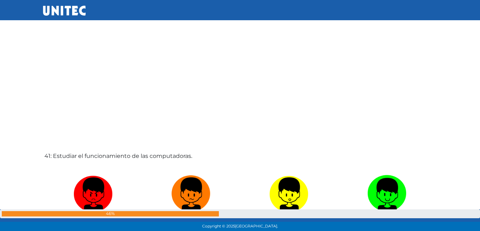
scroll to position [9308, 0]
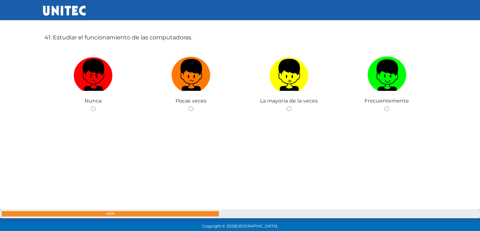
click at [308, 93] on label at bounding box center [289, 75] width 98 height 43
click at [291, 107] on input "radio" at bounding box center [289, 109] width 5 height 5
radio input "true"
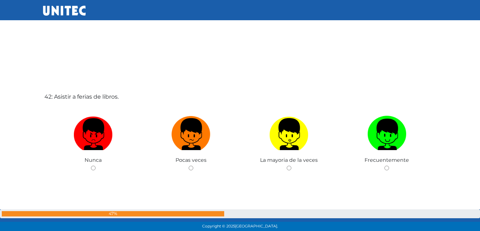
scroll to position [9544, 0]
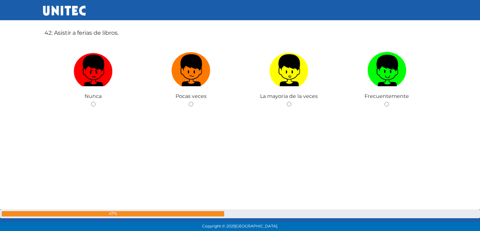
click at [92, 75] on img at bounding box center [93, 67] width 39 height 37
click at [92, 102] on input "radio" at bounding box center [93, 104] width 5 height 5
radio input "true"
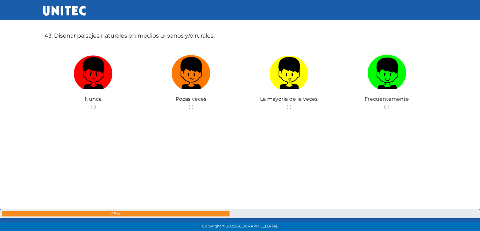
scroll to position [9778, 0]
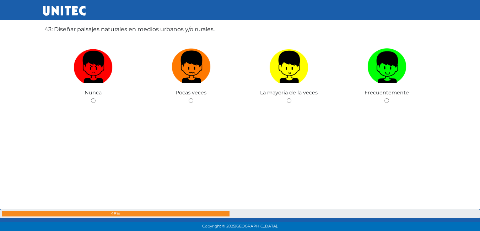
click at [192, 81] on img at bounding box center [191, 64] width 39 height 37
click at [192, 98] on input "radio" at bounding box center [191, 100] width 5 height 5
radio input "true"
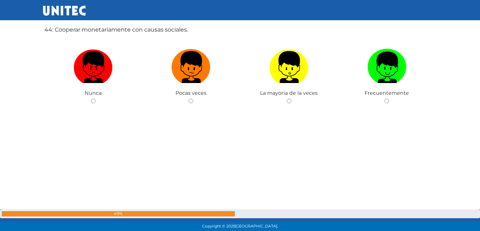
scroll to position [10015, 0]
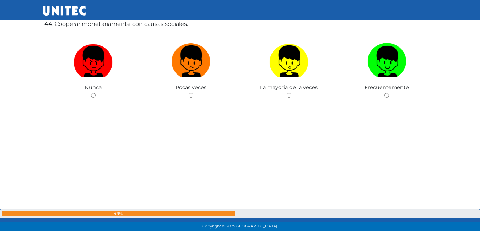
click at [101, 72] on img at bounding box center [93, 58] width 39 height 37
click at [96, 93] on input "radio" at bounding box center [93, 95] width 5 height 5
radio input "true"
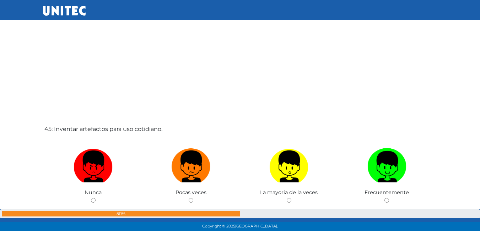
scroll to position [10134, 0]
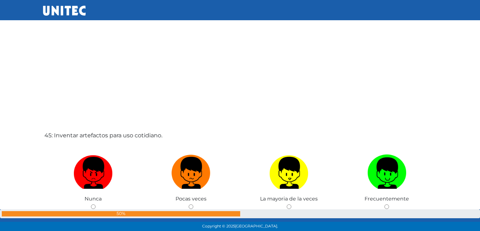
click at [303, 183] on img at bounding box center [288, 170] width 39 height 37
click at [291, 205] on input "radio" at bounding box center [289, 207] width 5 height 5
radio input "true"
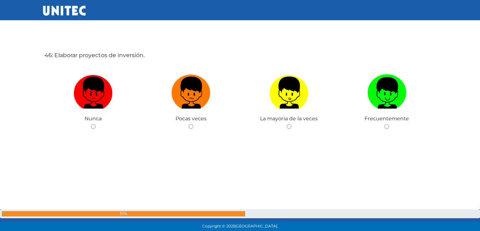
scroll to position [10426, 0]
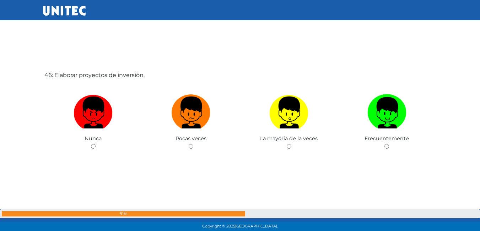
click at [280, 134] on label at bounding box center [289, 112] width 98 height 43
click at [287, 144] on input "radio" at bounding box center [289, 146] width 5 height 5
radio input "true"
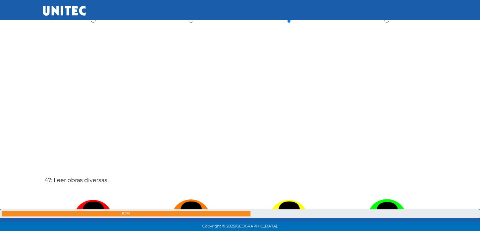
scroll to position [10670, 0]
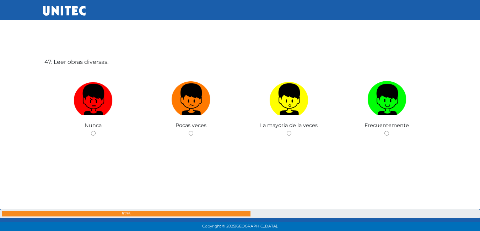
click at [111, 115] on img at bounding box center [93, 96] width 39 height 37
click at [96, 131] on input "radio" at bounding box center [93, 133] width 5 height 5
radio input "true"
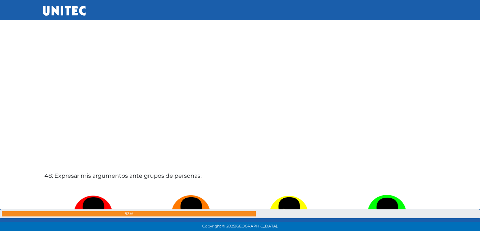
scroll to position [10906, 0]
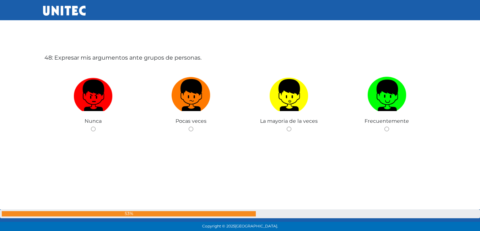
click at [104, 104] on img at bounding box center [93, 92] width 39 height 37
click at [96, 127] on input "radio" at bounding box center [93, 129] width 5 height 5
radio input "true"
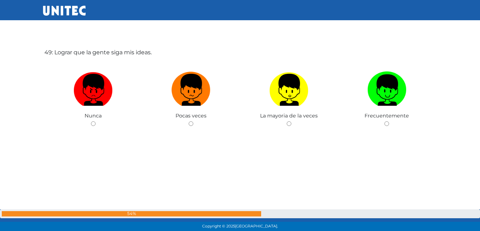
click at [314, 107] on label at bounding box center [289, 90] width 98 height 43
click at [291, 121] on input "radio" at bounding box center [289, 123] width 5 height 5
radio input "true"
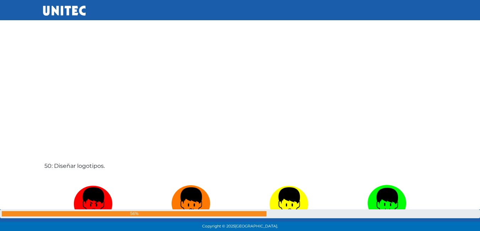
scroll to position [11378, 0]
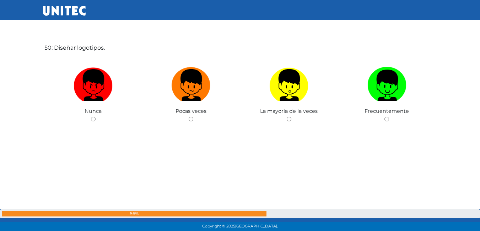
click at [206, 107] on div "Pocas veces" at bounding box center [191, 89] width 98 height 69
click at [197, 119] on div "Pocas veces" at bounding box center [191, 89] width 98 height 69
click at [191, 120] on input "radio" at bounding box center [191, 119] width 5 height 5
radio input "true"
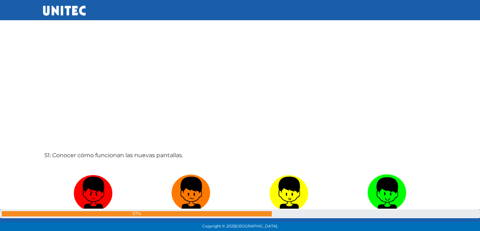
scroll to position [11620, 0]
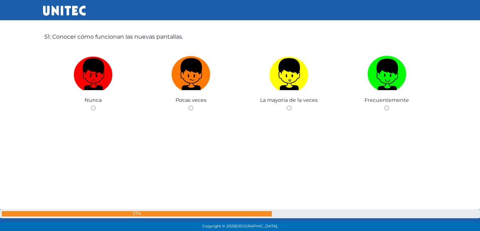
click at [281, 102] on span "La mayoria de la veces" at bounding box center [289, 100] width 58 height 6
click at [387, 111] on div "Frecuentemente" at bounding box center [387, 78] width 98 height 69
click at [387, 107] on input "radio" at bounding box center [386, 108] width 5 height 5
radio input "true"
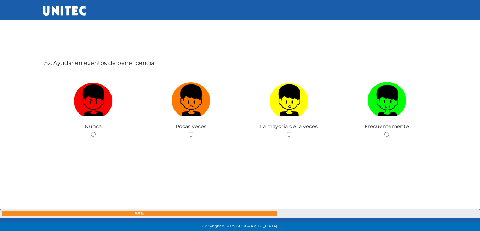
scroll to position [11826, 0]
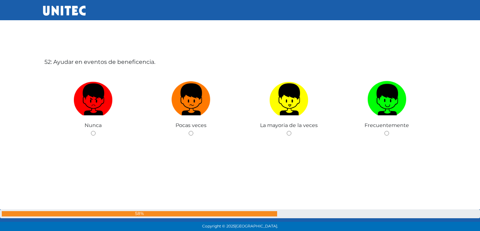
click at [295, 115] on img at bounding box center [288, 96] width 39 height 37
click at [291, 131] on input "radio" at bounding box center [289, 133] width 5 height 5
radio input "true"
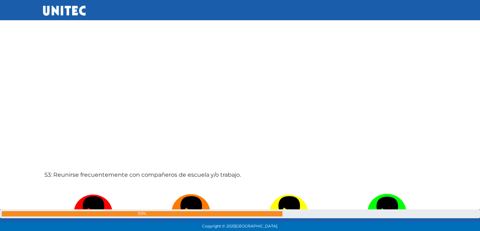
scroll to position [12063, 0]
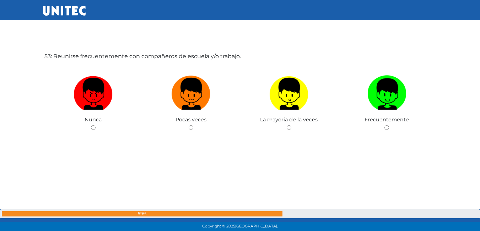
click at [193, 122] on span "Pocas veces" at bounding box center [190, 119] width 31 height 6
click at [187, 128] on div "Pocas veces" at bounding box center [191, 98] width 98 height 69
click at [192, 126] on input "radio" at bounding box center [191, 127] width 5 height 5
radio input "true"
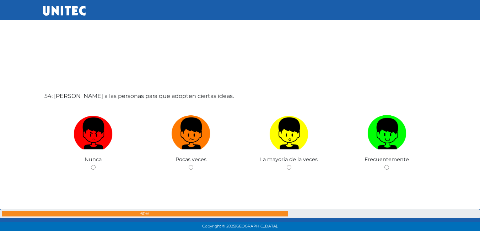
scroll to position [12289, 0]
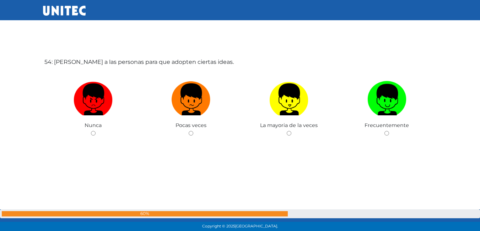
click at [272, 115] on img at bounding box center [288, 96] width 39 height 37
click at [287, 131] on input "radio" at bounding box center [289, 133] width 5 height 5
radio input "true"
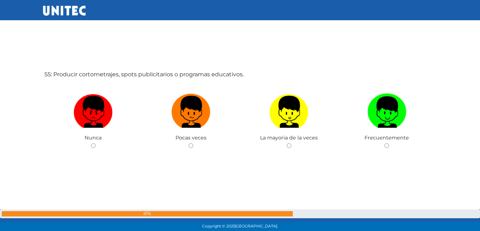
scroll to position [12520, 0]
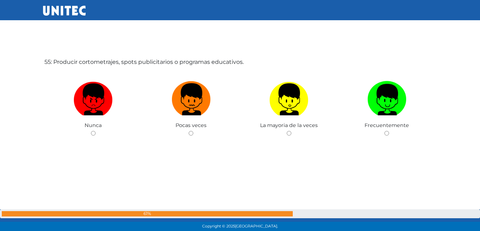
click at [178, 112] on img at bounding box center [191, 96] width 39 height 37
click at [189, 131] on input "radio" at bounding box center [191, 133] width 5 height 5
radio input "true"
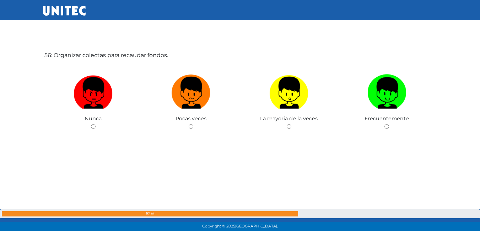
click at [94, 101] on img at bounding box center [93, 90] width 39 height 37
click at [94, 124] on input "radio" at bounding box center [93, 126] width 5 height 5
radio input "true"
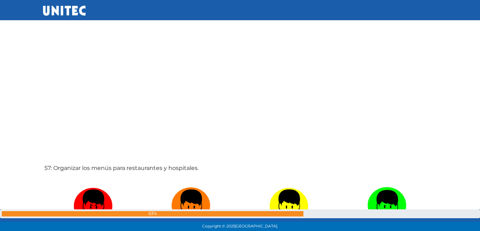
scroll to position [12994, 0]
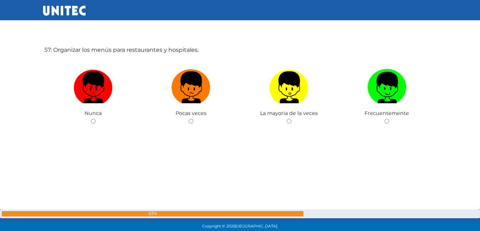
click at [114, 99] on label at bounding box center [93, 87] width 98 height 43
click at [96, 119] on input "radio" at bounding box center [93, 121] width 5 height 5
radio input "true"
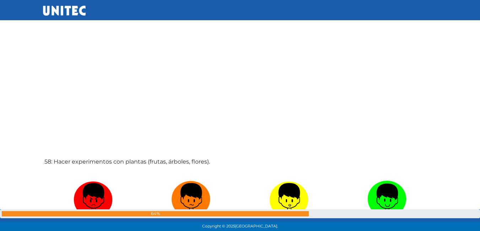
scroll to position [13232, 0]
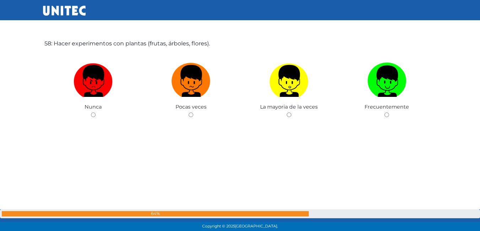
click at [279, 99] on label at bounding box center [289, 81] width 98 height 43
click at [287, 113] on input "radio" at bounding box center [289, 115] width 5 height 5
radio input "true"
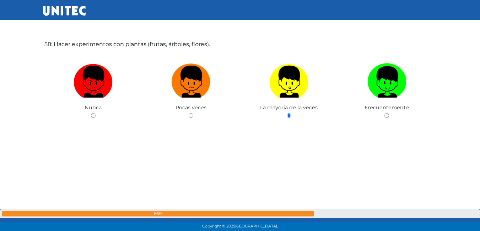
click at [384, 115] on div "Frecuentemente" at bounding box center [387, 85] width 98 height 69
click at [386, 114] on input "radio" at bounding box center [386, 115] width 5 height 5
radio input "true"
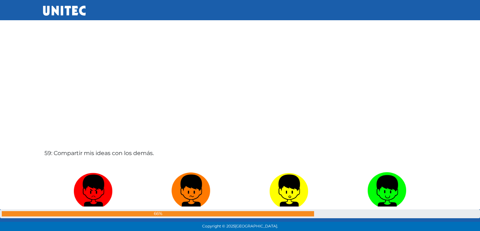
scroll to position [13472, 0]
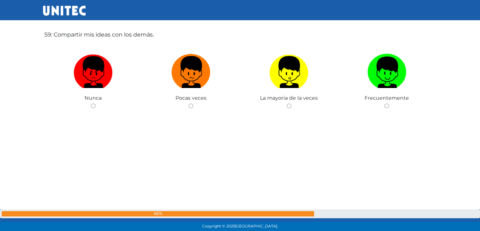
click at [386, 106] on input "radio" at bounding box center [386, 106] width 5 height 5
radio input "true"
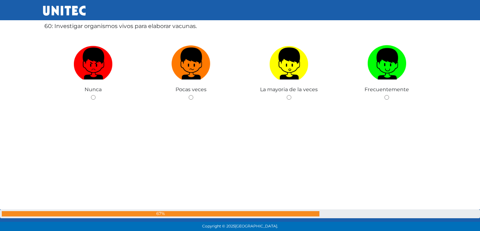
scroll to position [13714, 0]
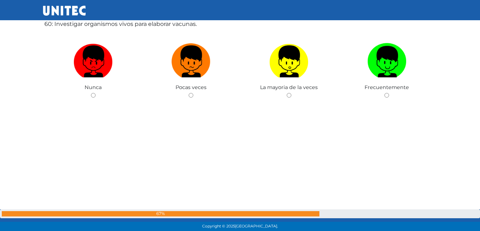
click at [91, 95] on input "radio" at bounding box center [93, 95] width 5 height 5
radio input "true"
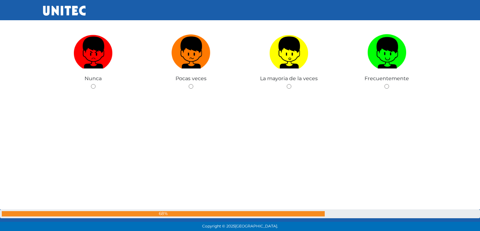
scroll to position [13836, 0]
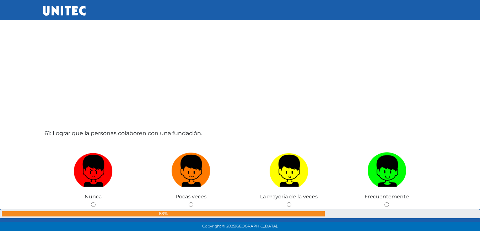
click at [299, 202] on div "La mayoria de la veces" at bounding box center [289, 175] width 98 height 69
click at [289, 206] on input "radio" at bounding box center [289, 204] width 5 height 5
radio input "true"
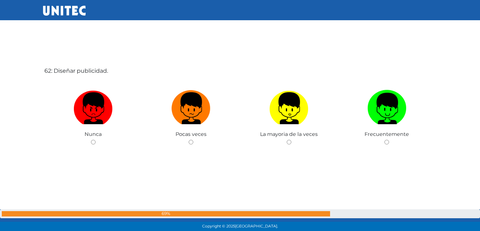
scroll to position [14138, 0]
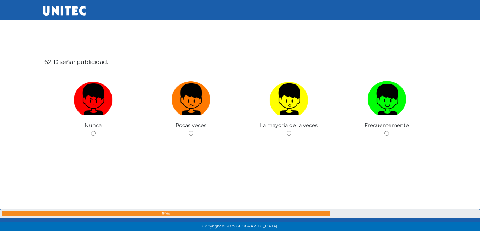
click at [385, 134] on input "radio" at bounding box center [386, 133] width 5 height 5
radio input "true"
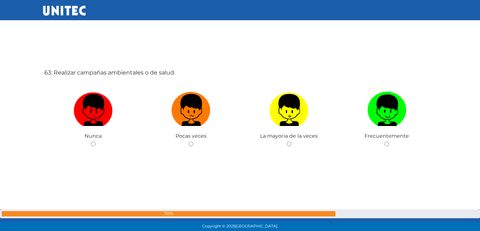
scroll to position [14375, 0]
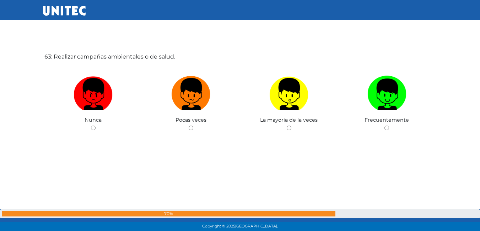
click at [385, 129] on input "radio" at bounding box center [386, 128] width 5 height 5
radio input "true"
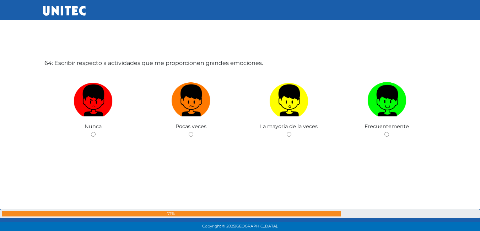
scroll to position [14617, 0]
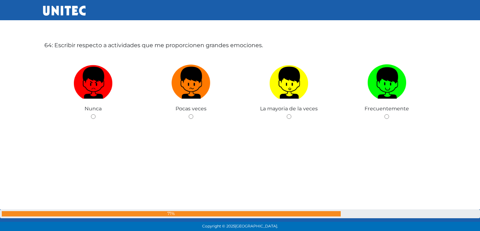
click at [92, 115] on input "radio" at bounding box center [93, 116] width 5 height 5
radio input "true"
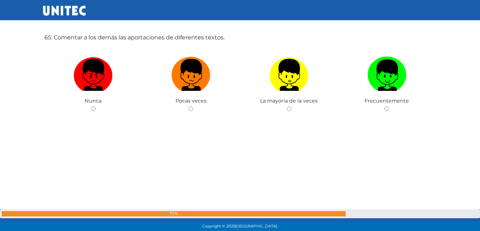
scroll to position [14855, 0]
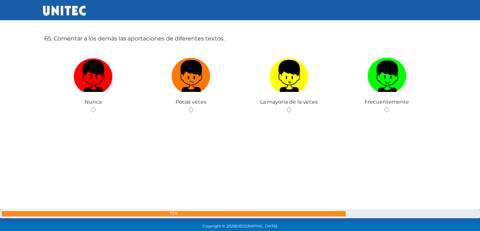
click at [288, 110] on input "radio" at bounding box center [289, 110] width 5 height 5
radio input "true"
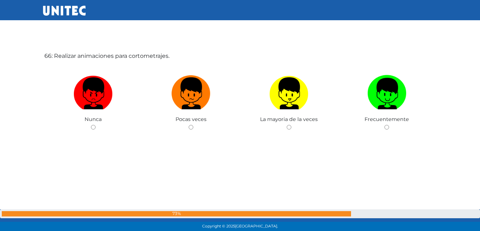
scroll to position [15063, 0]
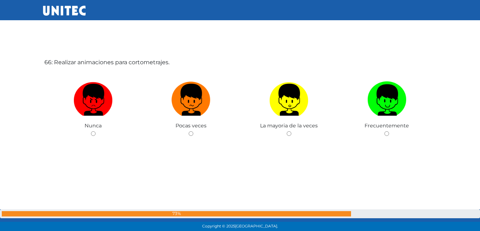
click at [287, 133] on input "radio" at bounding box center [289, 133] width 5 height 5
radio input "true"
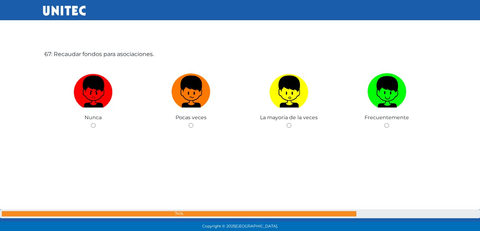
scroll to position [15304, 0]
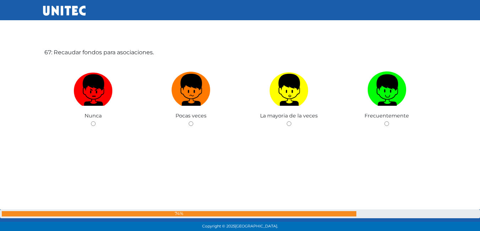
click at [107, 98] on img at bounding box center [93, 87] width 39 height 37
click at [96, 121] on input "radio" at bounding box center [93, 123] width 5 height 5
radio input "true"
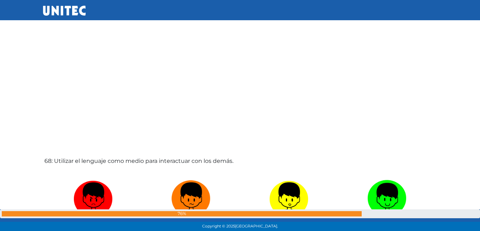
scroll to position [15541, 0]
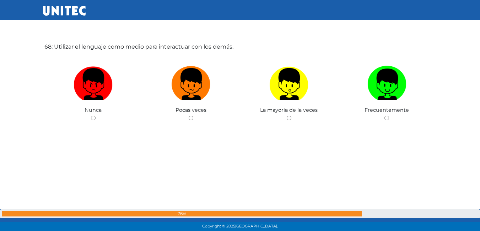
click at [387, 118] on input "radio" at bounding box center [386, 118] width 5 height 5
radio input "true"
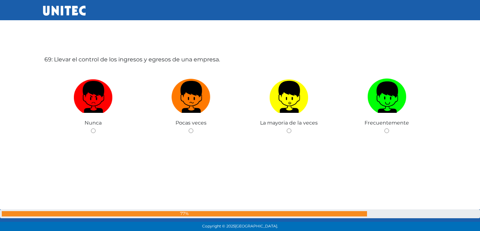
scroll to position [15778, 0]
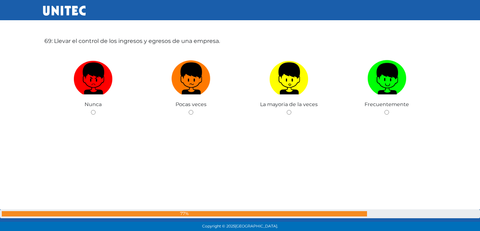
click at [287, 112] on input "radio" at bounding box center [289, 112] width 5 height 5
radio input "true"
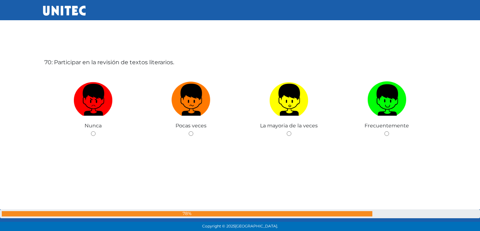
scroll to position [15988, 0]
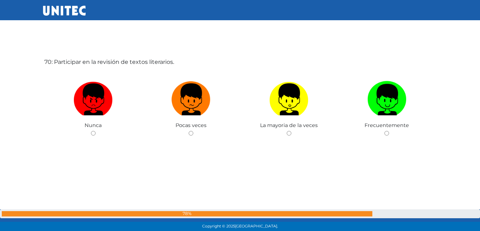
click at [290, 134] on input "radio" at bounding box center [289, 133] width 5 height 5
radio input "true"
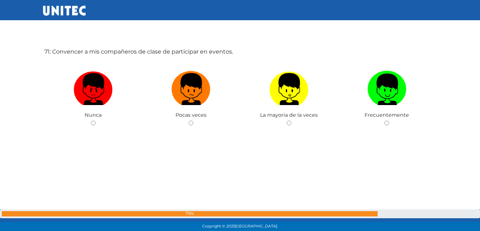
scroll to position [16219, 0]
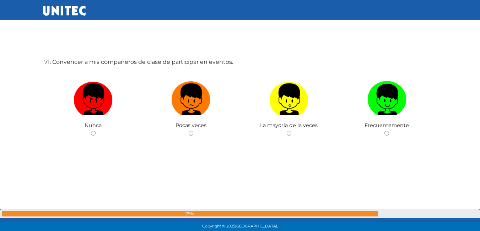
click at [94, 132] on input "radio" at bounding box center [93, 133] width 5 height 5
radio input "true"
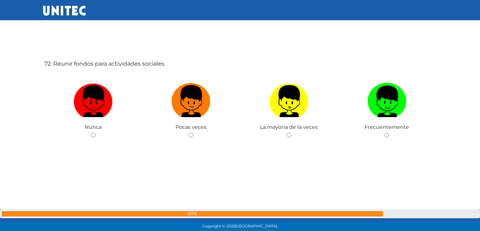
scroll to position [16450, 0]
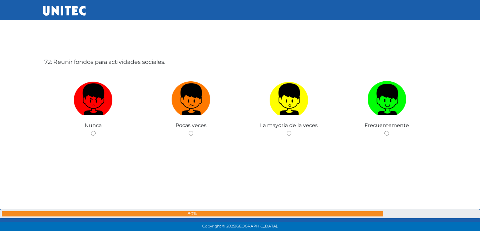
click at [92, 135] on input "radio" at bounding box center [93, 133] width 5 height 5
radio input "true"
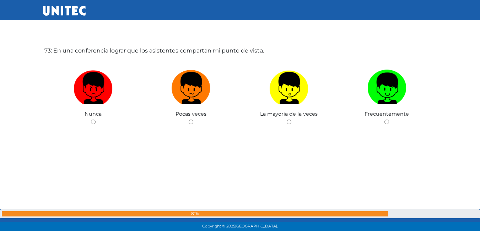
scroll to position [16695, 0]
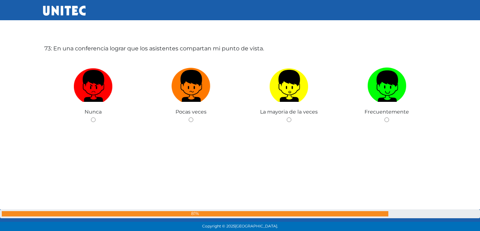
click at [190, 119] on input "radio" at bounding box center [191, 120] width 5 height 5
radio input "true"
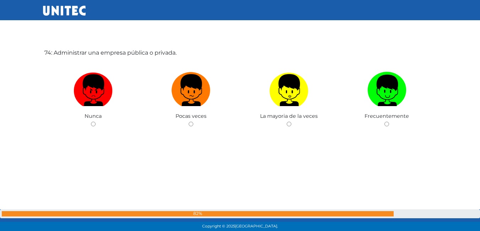
scroll to position [16926, 0]
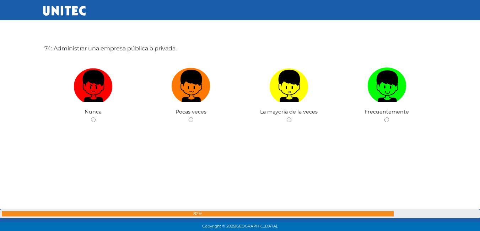
click at [279, 123] on div "La mayoria de la veces" at bounding box center [289, 90] width 98 height 69
click at [290, 115] on span "La mayoria de la veces" at bounding box center [289, 112] width 58 height 6
click at [289, 115] on span "La mayoria de la veces" at bounding box center [289, 112] width 58 height 6
click at [287, 122] on input "radio" at bounding box center [289, 120] width 5 height 5
radio input "true"
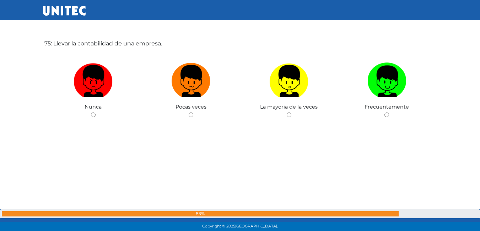
scroll to position [17162, 0]
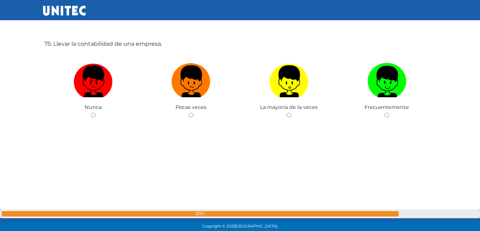
click at [190, 115] on input "radio" at bounding box center [191, 115] width 5 height 5
radio input "true"
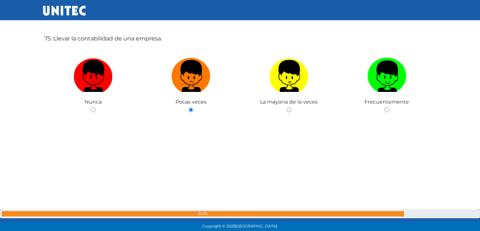
click at [287, 110] on input "radio" at bounding box center [289, 110] width 5 height 5
radio input "true"
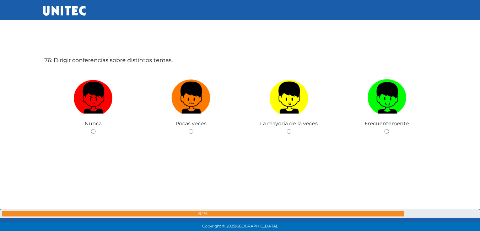
scroll to position [17381, 0]
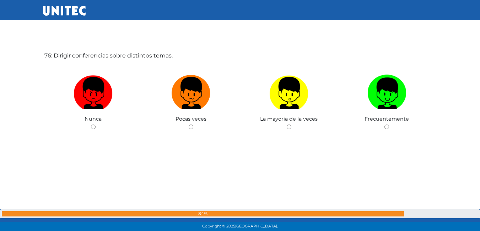
click at [289, 127] on input "radio" at bounding box center [289, 127] width 5 height 5
radio input "true"
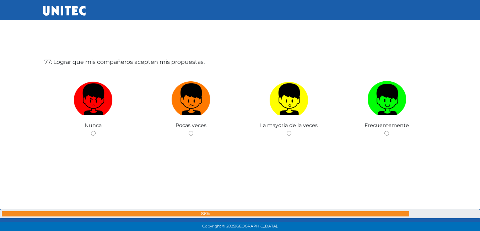
click at [291, 132] on input "radio" at bounding box center [289, 133] width 5 height 5
radio input "true"
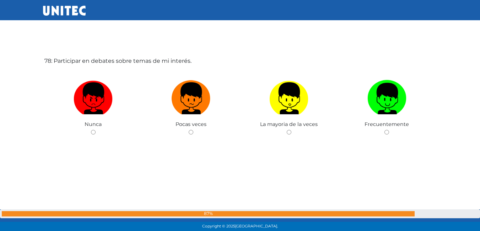
click at [289, 132] on input "radio" at bounding box center [289, 132] width 5 height 5
radio input "true"
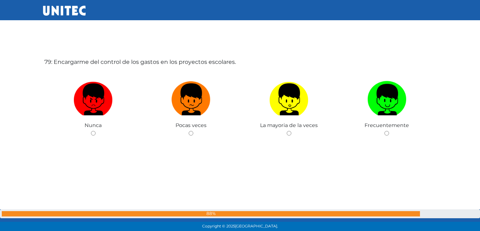
scroll to position [18069, 0]
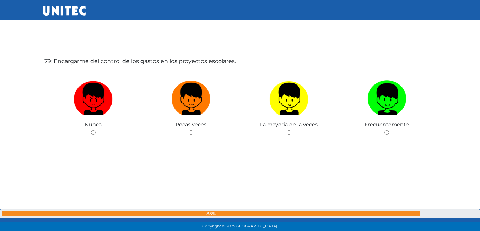
click at [289, 133] on input "radio" at bounding box center [289, 132] width 5 height 5
radio input "true"
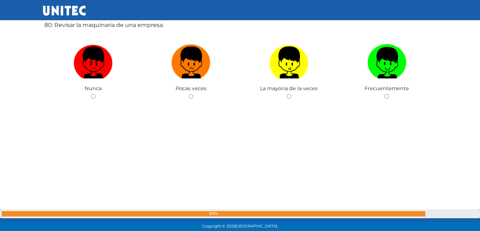
click at [287, 98] on input "radio" at bounding box center [289, 96] width 5 height 5
radio input "true"
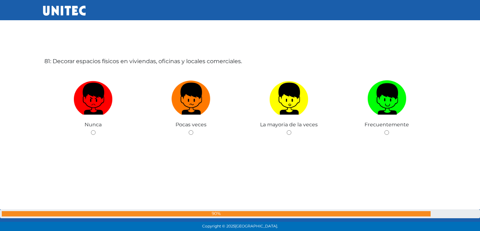
scroll to position [18532, 0]
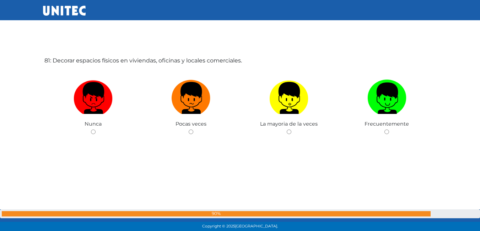
click at [289, 134] on input "radio" at bounding box center [289, 132] width 5 height 5
radio input "true"
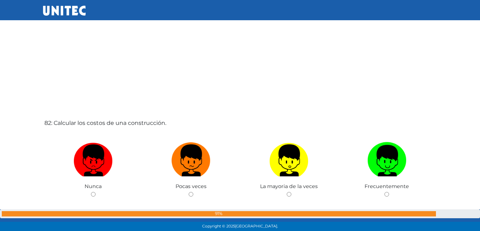
scroll to position [18701, 0]
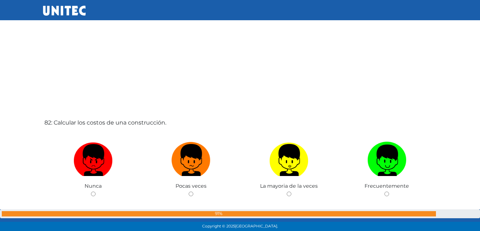
click at [290, 192] on input "radio" at bounding box center [289, 194] width 5 height 5
radio input "true"
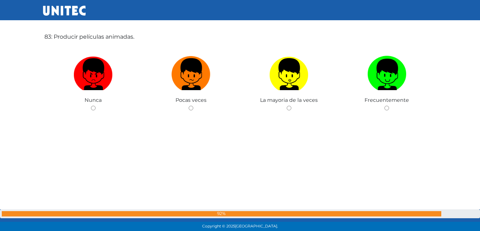
scroll to position [19020, 0]
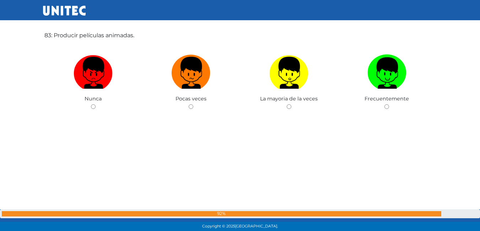
click at [288, 104] on input "radio" at bounding box center [289, 106] width 5 height 5
radio input "true"
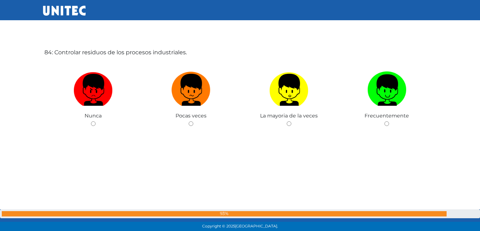
scroll to position [19237, 0]
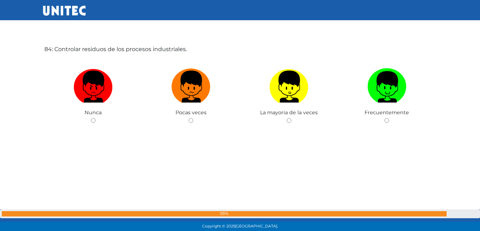
click at [295, 113] on span "La mayoria de la veces" at bounding box center [289, 112] width 58 height 6
click at [292, 113] on span "La mayoria de la veces" at bounding box center [289, 112] width 58 height 6
click at [288, 120] on input "radio" at bounding box center [289, 120] width 5 height 5
radio input "true"
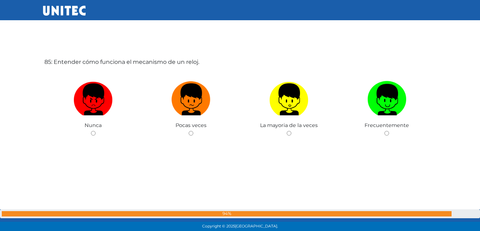
click at [289, 134] on input "radio" at bounding box center [289, 133] width 5 height 5
radio input "true"
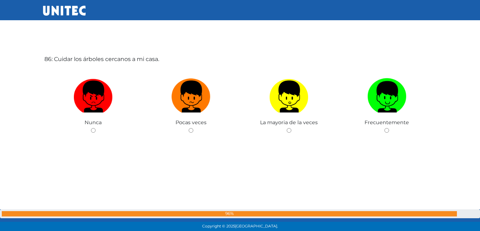
click at [288, 123] on span "La mayoria de la veces" at bounding box center [289, 122] width 58 height 6
click at [288, 130] on input "radio" at bounding box center [289, 130] width 5 height 5
radio input "true"
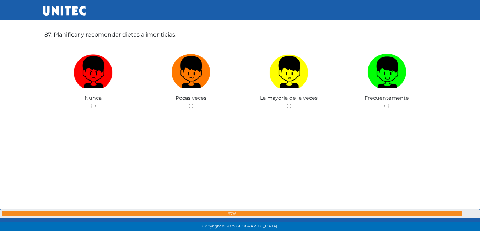
click at [289, 106] on input "radio" at bounding box center [289, 106] width 5 height 5
radio input "true"
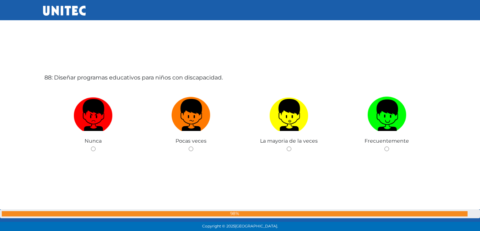
scroll to position [20136, 0]
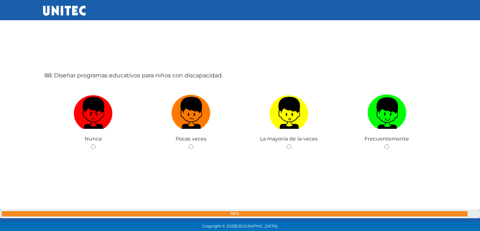
click at [290, 147] on input "radio" at bounding box center [289, 147] width 5 height 5
radio input "true"
click at [312, 151] on div "La mayoria de la veces" at bounding box center [289, 117] width 98 height 69
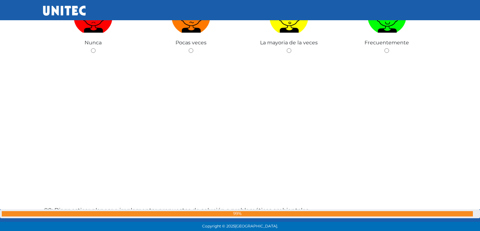
click at [341, 105] on div "89: Cuidar el medio ambiente en beneficio de la salud y bienestar. Nunca Pocas …" at bounding box center [240, 32] width 394 height 231
click at [288, 49] on input "radio" at bounding box center [289, 50] width 5 height 5
radio input "true"
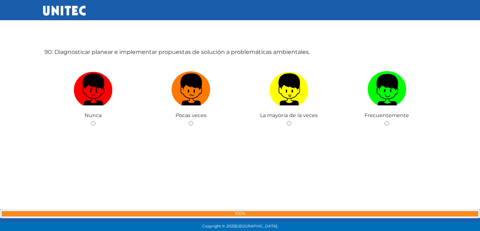
scroll to position [20623, 0]
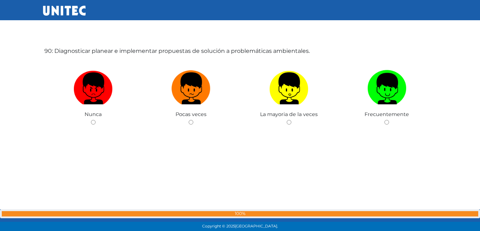
click at [291, 113] on span "La mayoria de la veces" at bounding box center [289, 114] width 58 height 6
click at [289, 123] on input "radio" at bounding box center [289, 122] width 5 height 5
radio input "true"
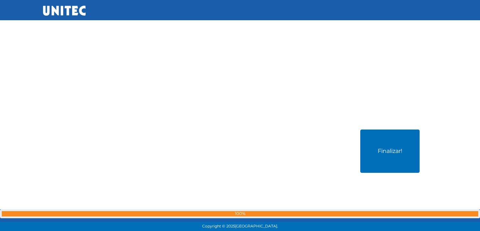
scroll to position [20773, 0]
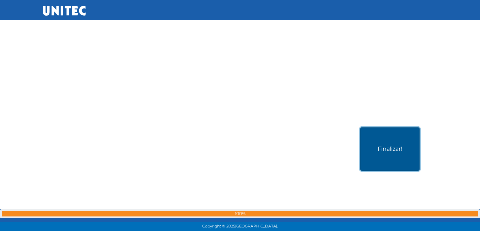
click at [388, 154] on button "Finalizar!" at bounding box center [389, 148] width 59 height 43
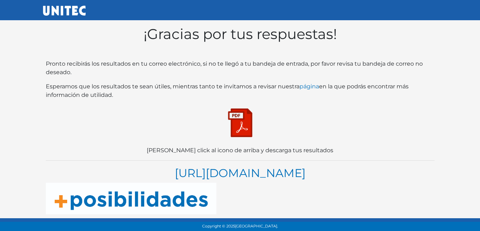
scroll to position [14, 0]
click at [265, 166] on link "https://blogs.unitec.mx/vida-universitaria/como-elegir-carrera-en-5-pasos" at bounding box center [240, 173] width 131 height 14
click at [239, 124] on img at bounding box center [240, 123] width 36 height 36
